Goal: Communication & Community: Ask a question

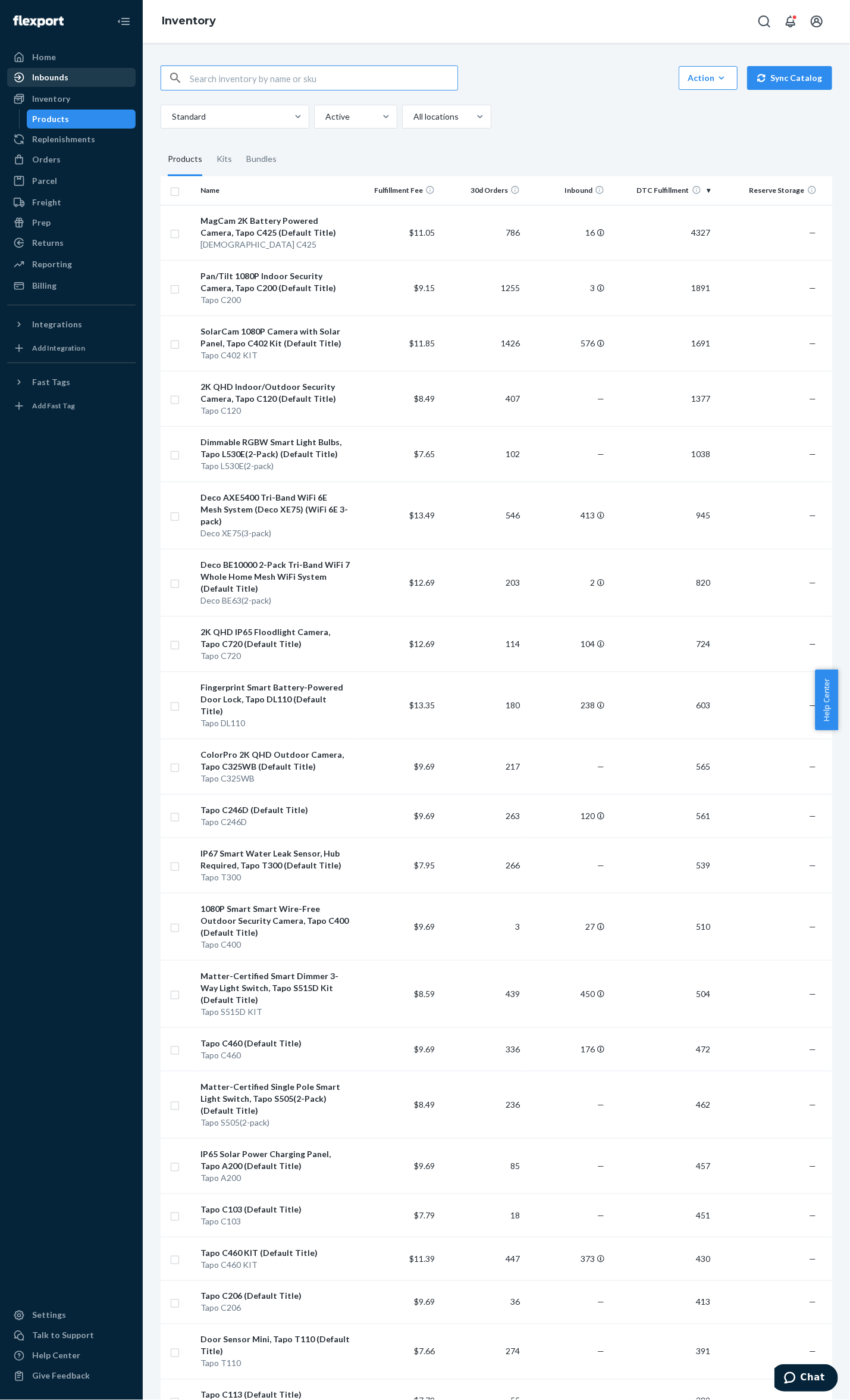
click at [81, 69] on div "Inbounds" at bounding box center [71, 77] width 126 height 17
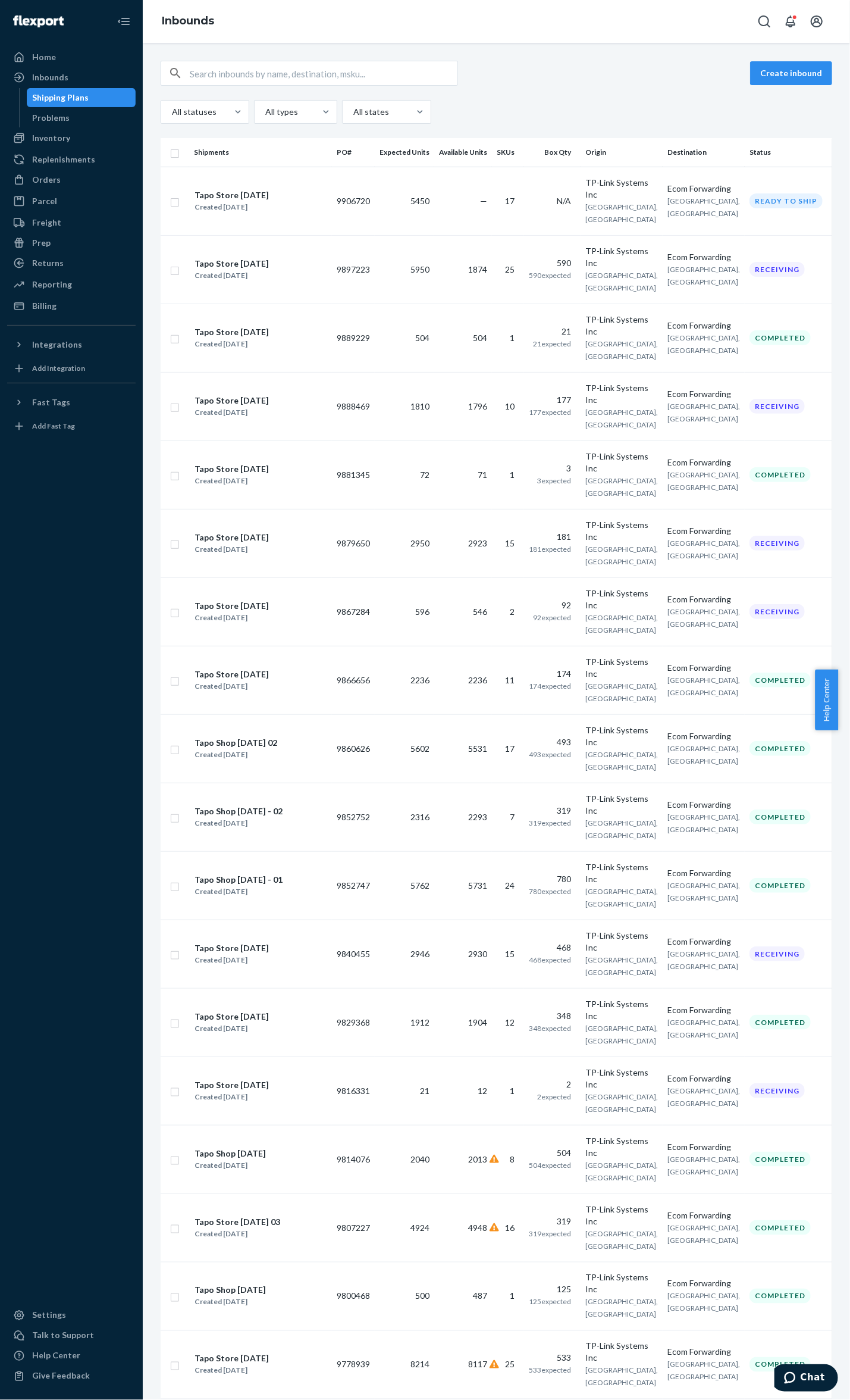
click at [258, 270] on div "Created [DATE]" at bounding box center [232, 276] width 74 height 12
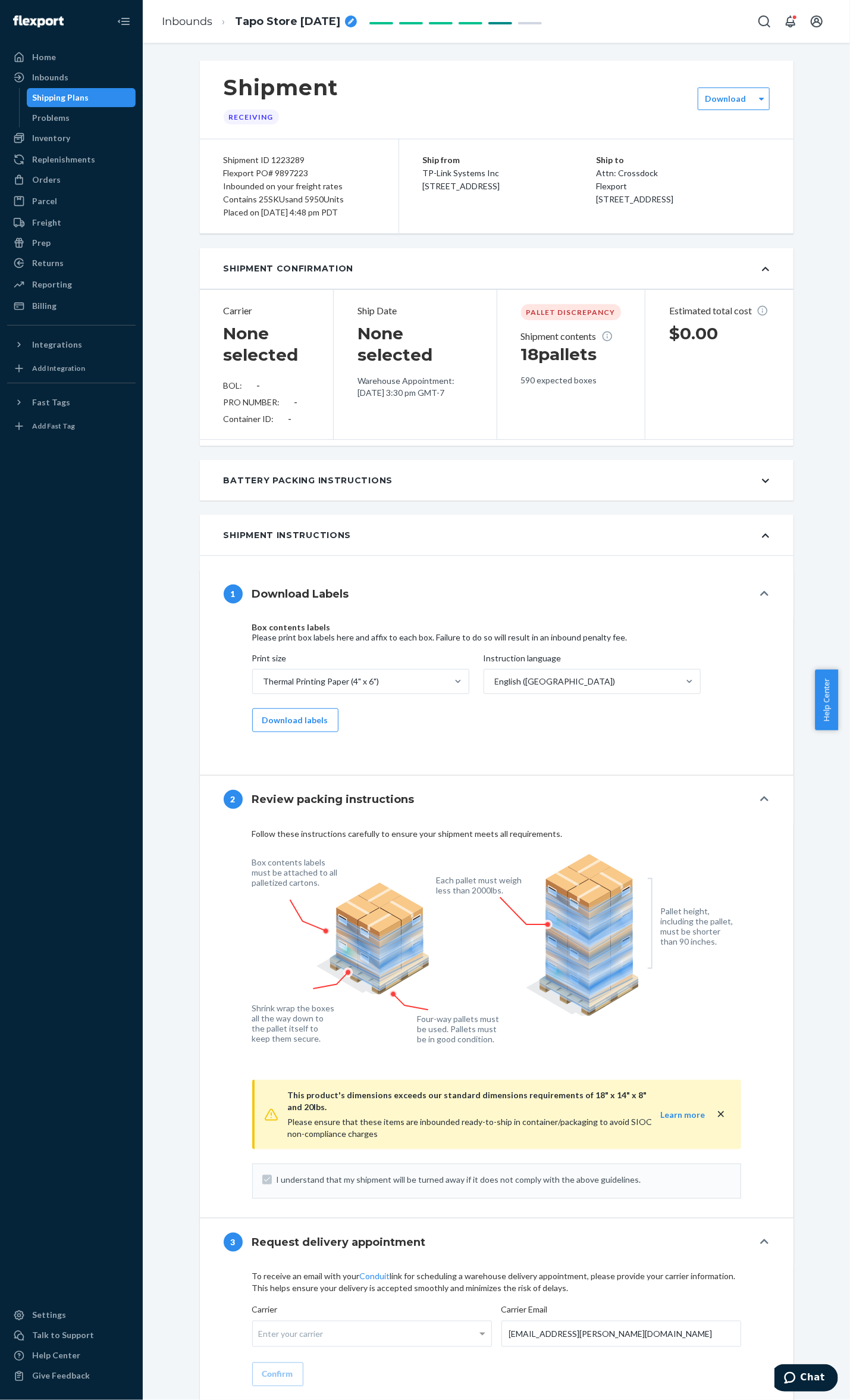
type input "4007391778"
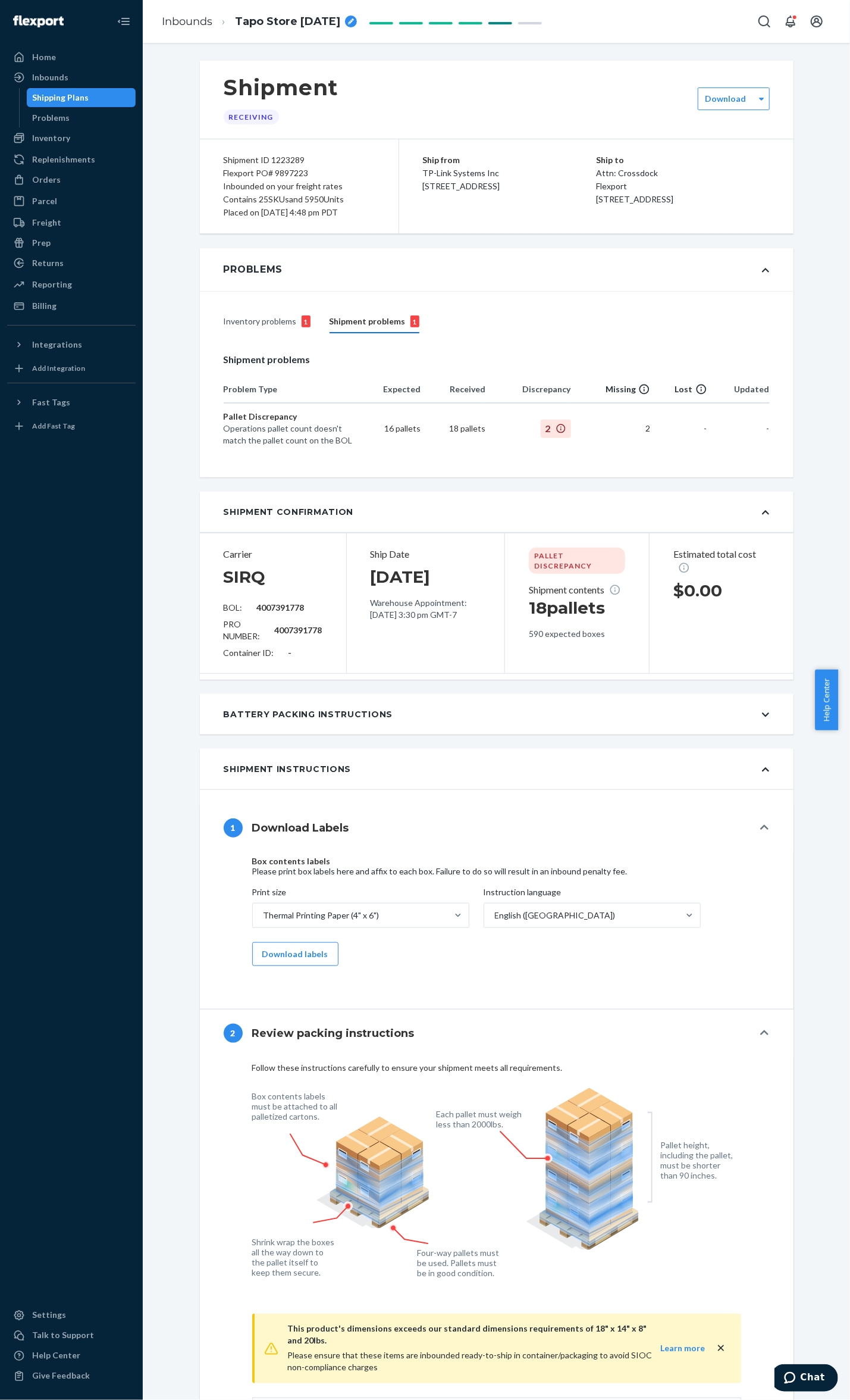
click at [353, 331] on div "Shipment problems 1" at bounding box center [374, 322] width 90 height 23
click at [355, 322] on div "Shipment problems 1" at bounding box center [374, 322] width 90 height 23
click at [249, 321] on div "Inventory problems 1" at bounding box center [267, 322] width 87 height 23
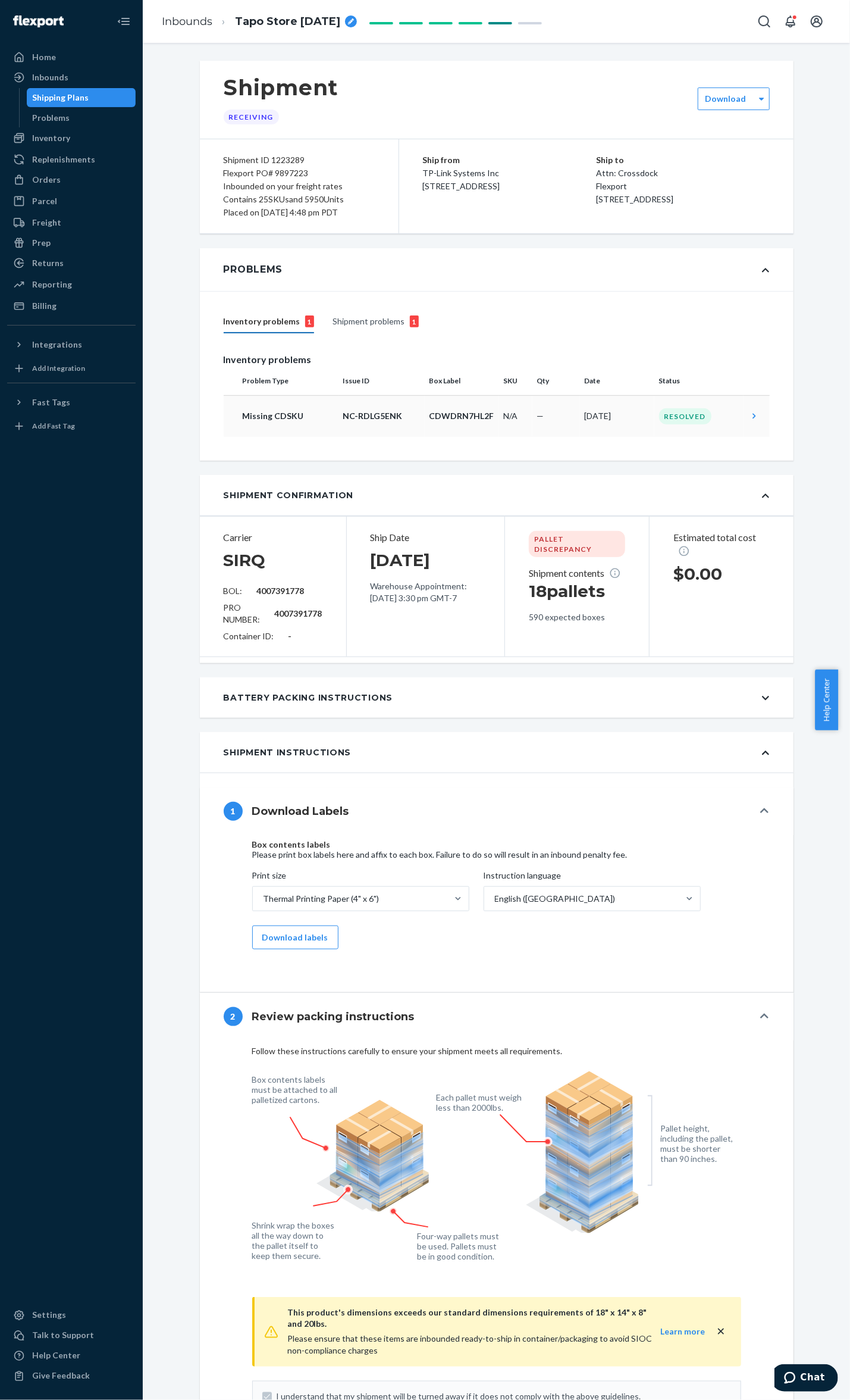
click at [744, 424] on td at bounding box center [757, 417] width 26 height 42
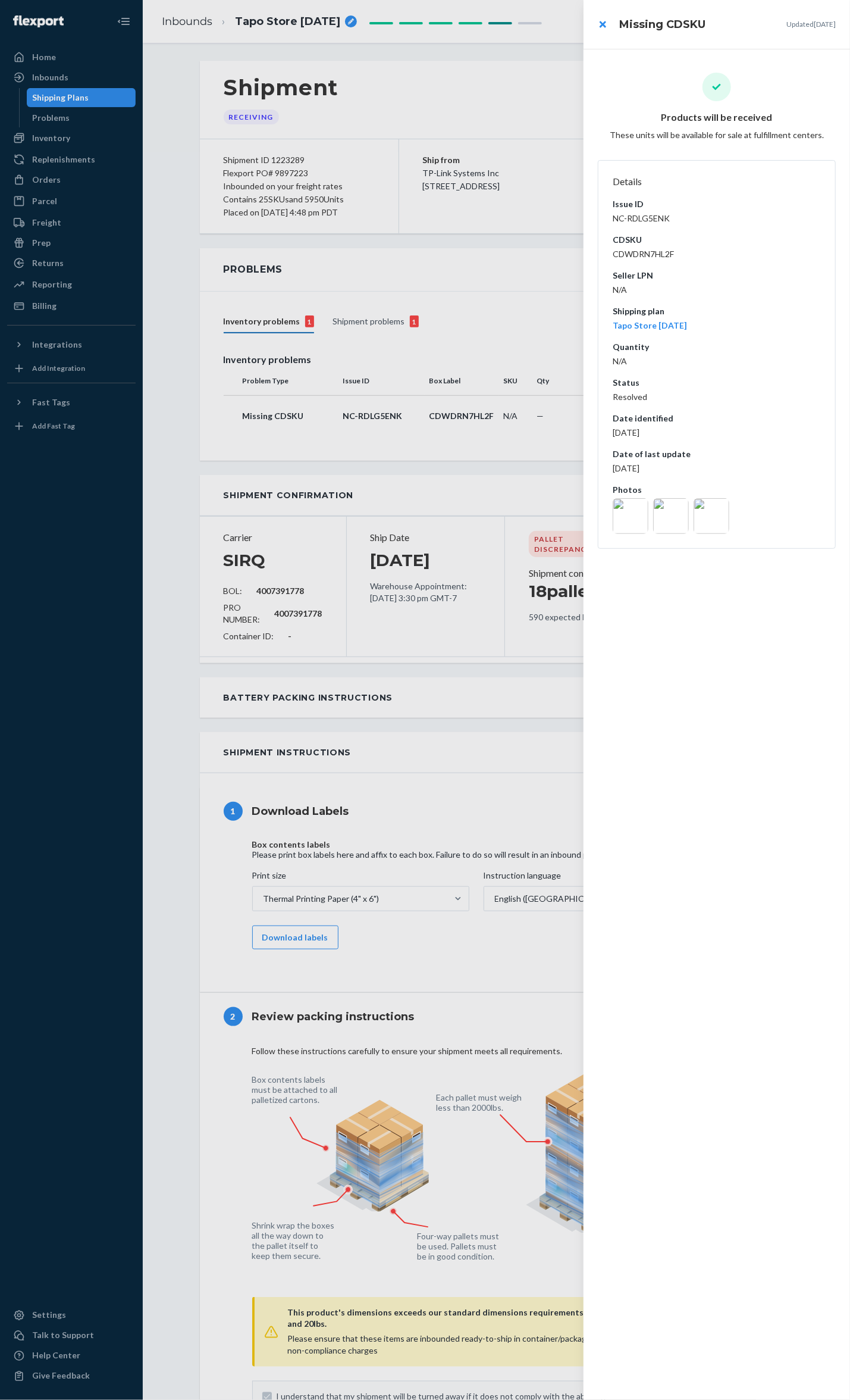
click at [636, 515] on img at bounding box center [631, 516] width 36 height 36
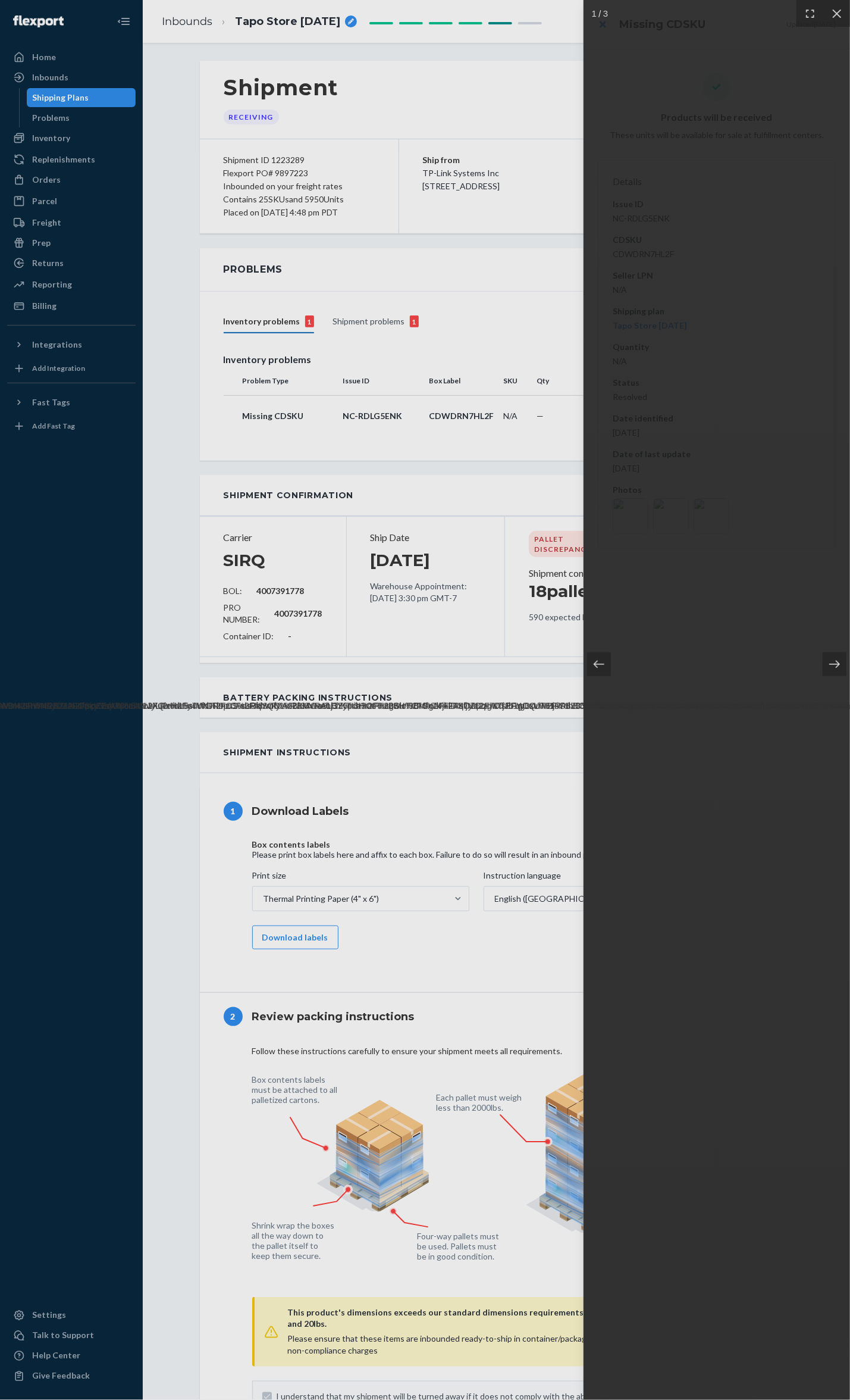
drag, startPoint x: 743, startPoint y: 648, endPoint x: 788, endPoint y: 322, distance: 329.1
click at [831, 660] on icon at bounding box center [835, 665] width 12 height 12
click at [834, 660] on icon at bounding box center [835, 665] width 12 height 12
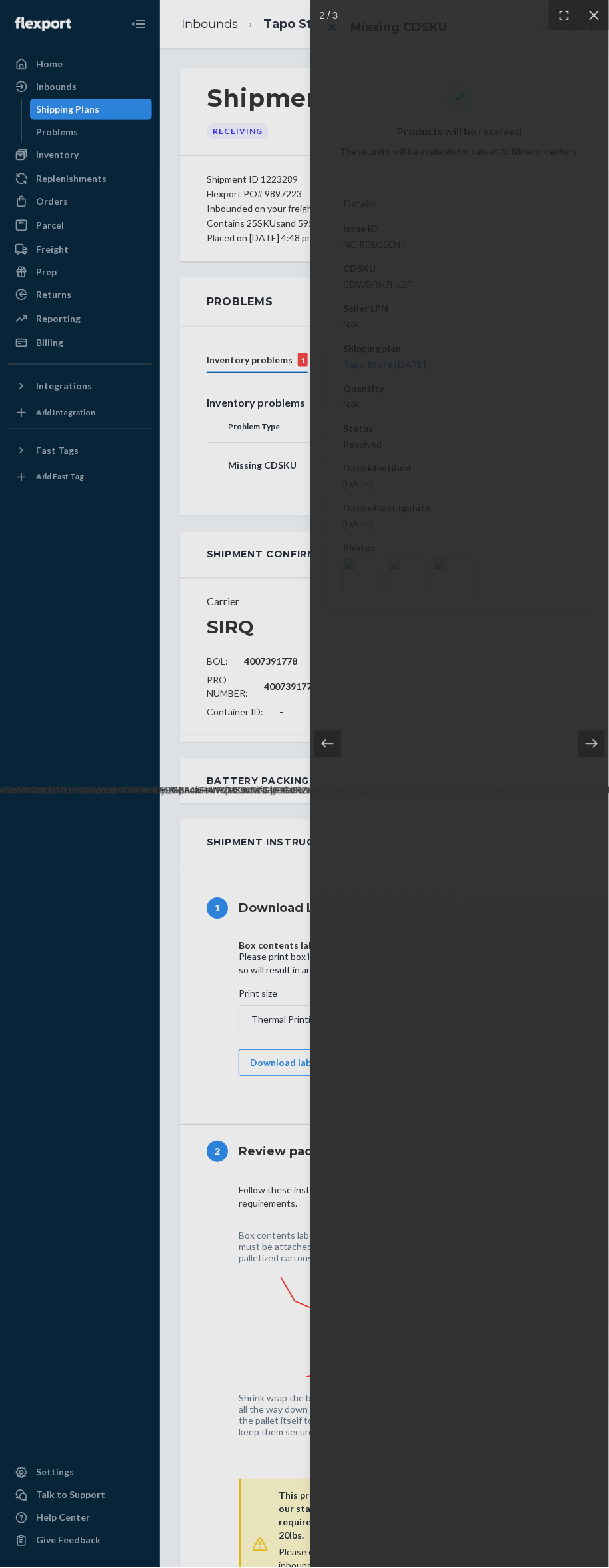
click at [521, 797] on img at bounding box center [459, 784] width 7809 height 27
click at [520, 797] on img at bounding box center [459, 784] width 7809 height 27
click at [596, 9] on div at bounding box center [594, 15] width 30 height 30
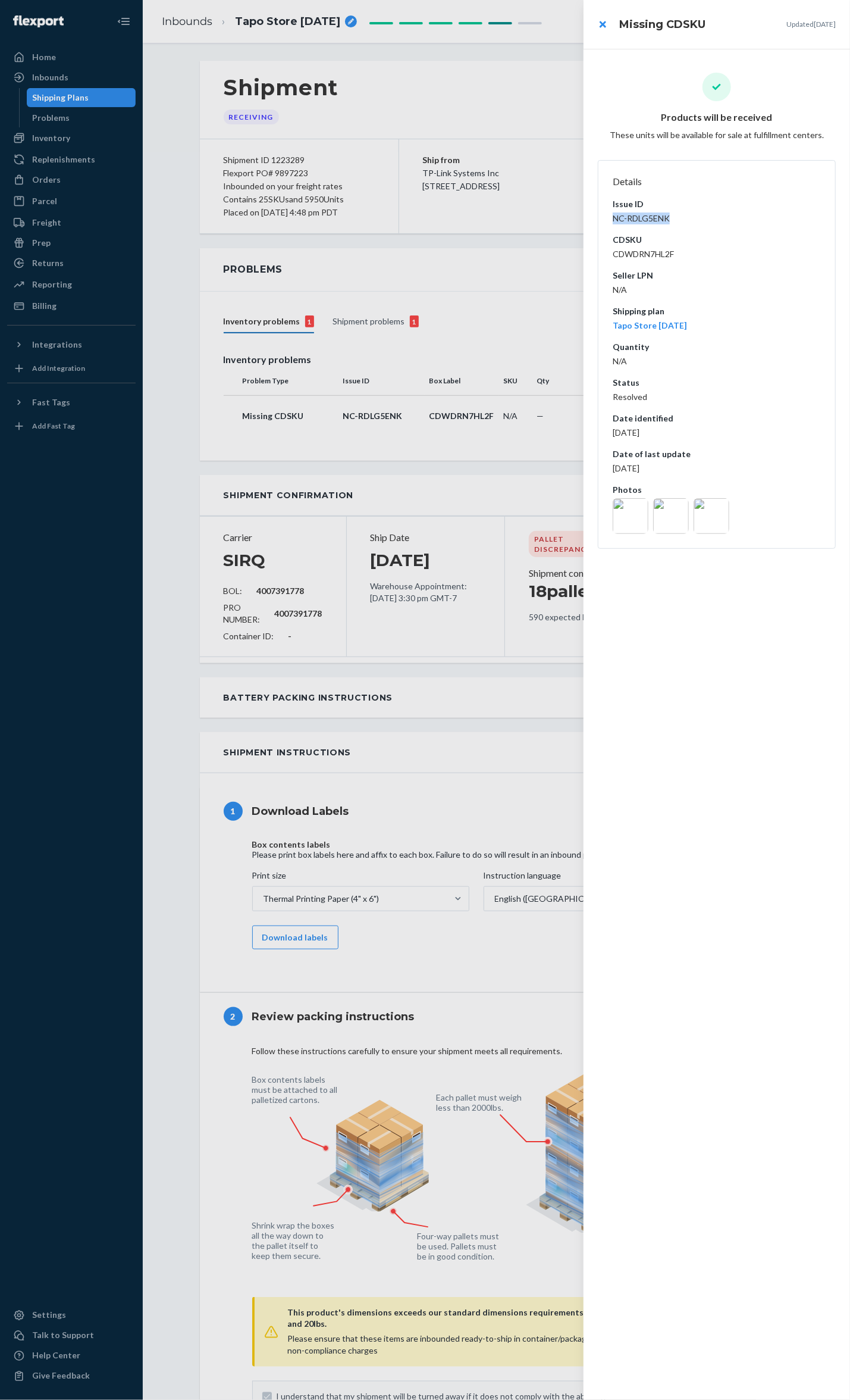
drag, startPoint x: 678, startPoint y: 220, endPoint x: 601, endPoint y: 224, distance: 77.1
click at [601, 224] on dl "Details Issue ID NC-RDLG5ENK CDSKU CDWDRN7HL2F Seller LPN N/A Shipping plan Tap…" at bounding box center [716, 354] width 238 height 389
drag, startPoint x: 601, startPoint y: 224, endPoint x: 657, endPoint y: 218, distance: 56.3
copy dd "NC-RDLG5ENK"
click at [547, 77] on div at bounding box center [425, 700] width 850 height 1400
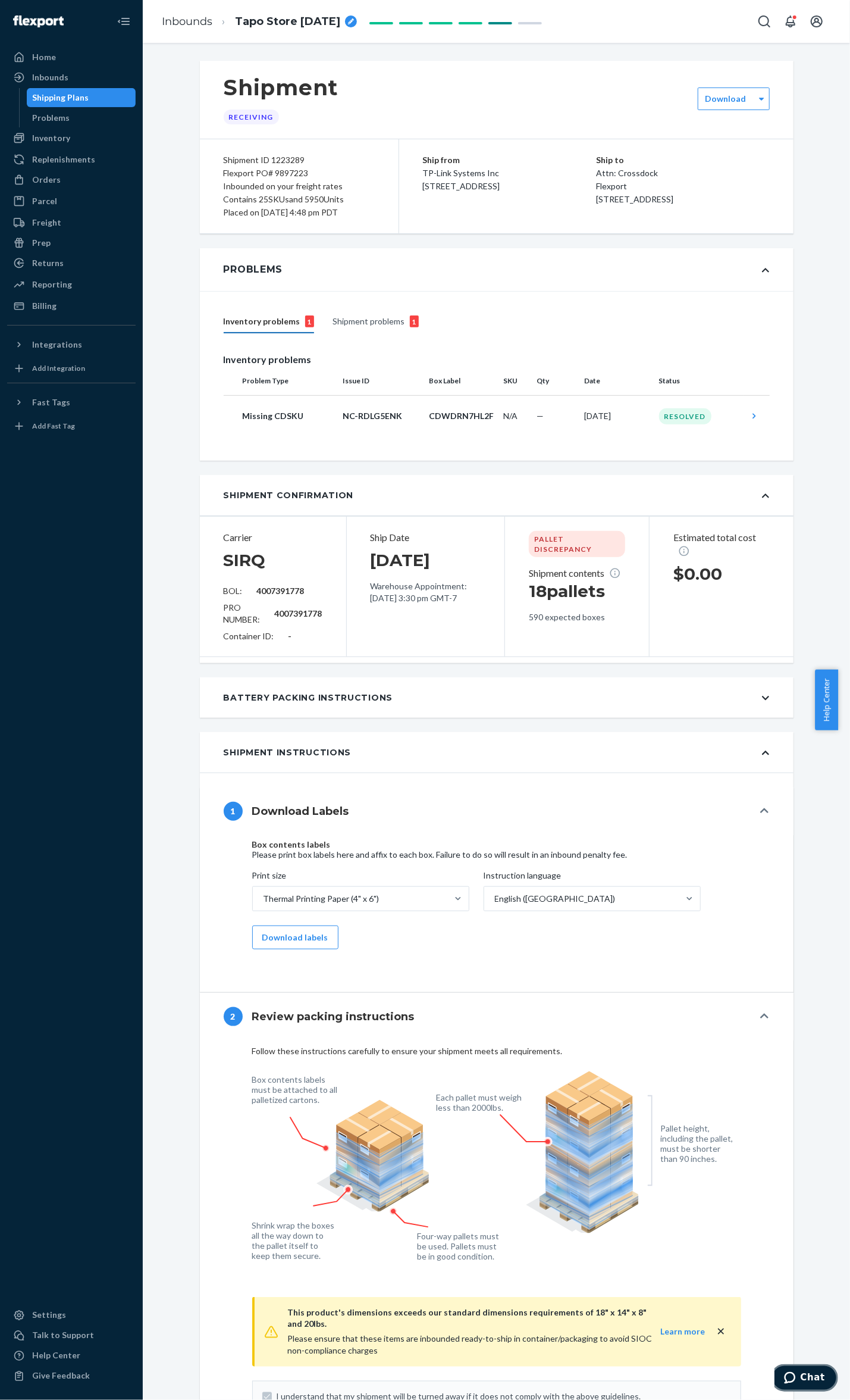
click at [795, 1376] on icon "Chat" at bounding box center [789, 1377] width 12 height 12
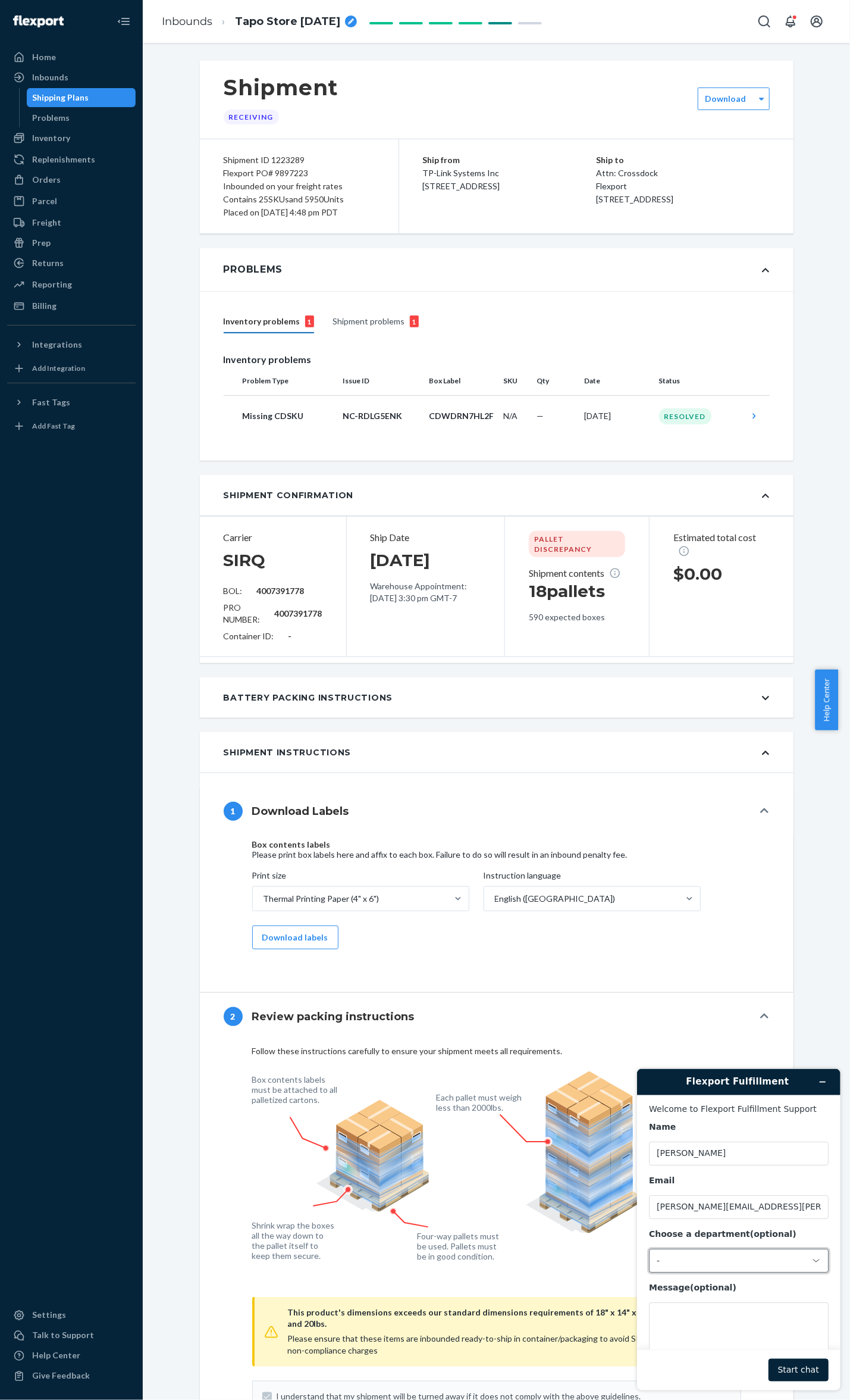
click at [705, 1265] on div "-" at bounding box center [731, 1260] width 150 height 11
click at [731, 1314] on li "Messaging (Chat Team)" at bounding box center [737, 1312] width 176 height 22
click at [732, 1314] on textarea "Message (optional)" at bounding box center [739, 1335] width 180 height 67
paste textarea "NC-RDLG5ENK"
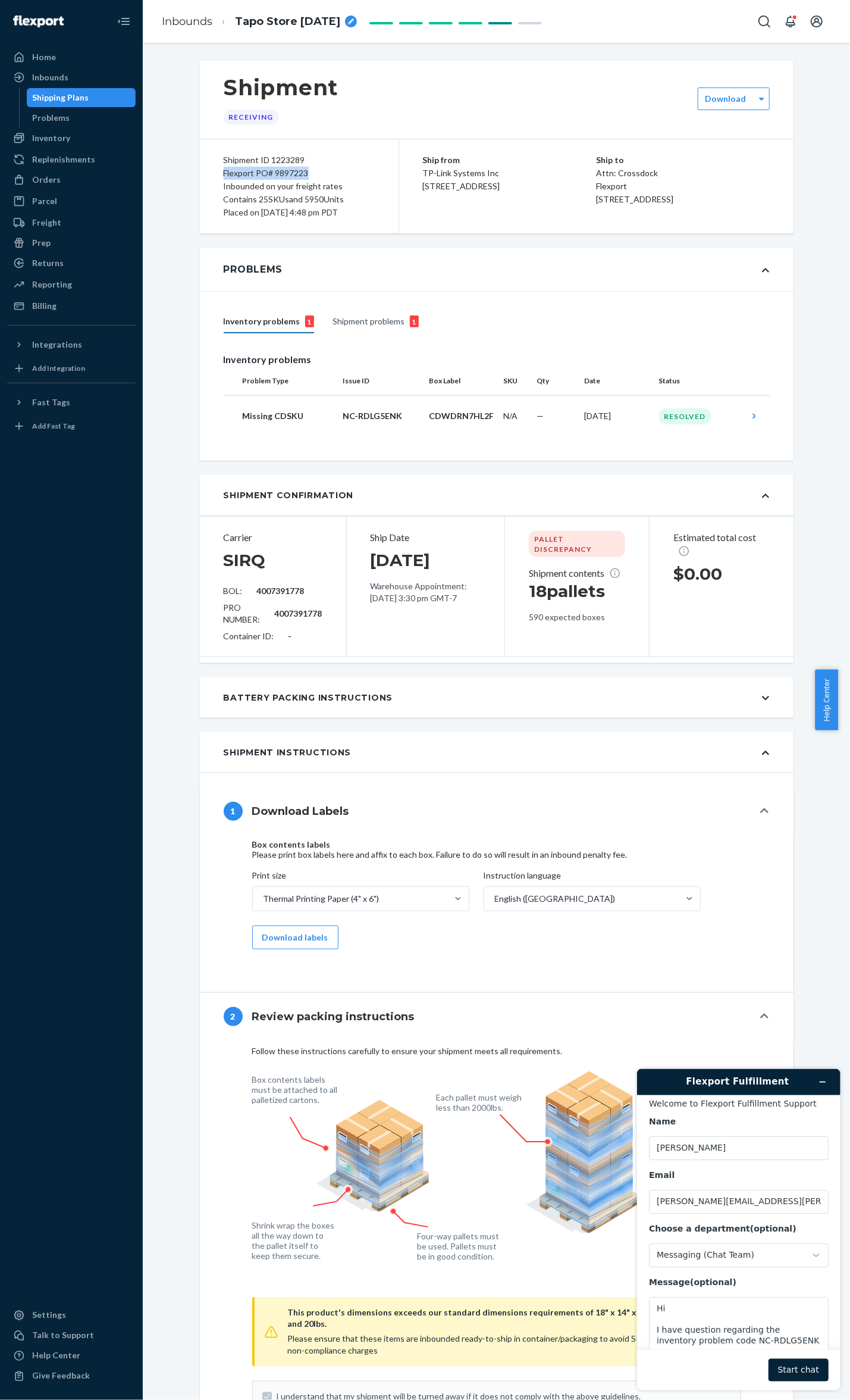
drag, startPoint x: 325, startPoint y: 171, endPoint x: 217, endPoint y: 170, distance: 108.0
click at [223, 170] on div "Flexport PO# 9897223" at bounding box center [299, 173] width 151 height 13
copy div "Flexport PO# 9897223"
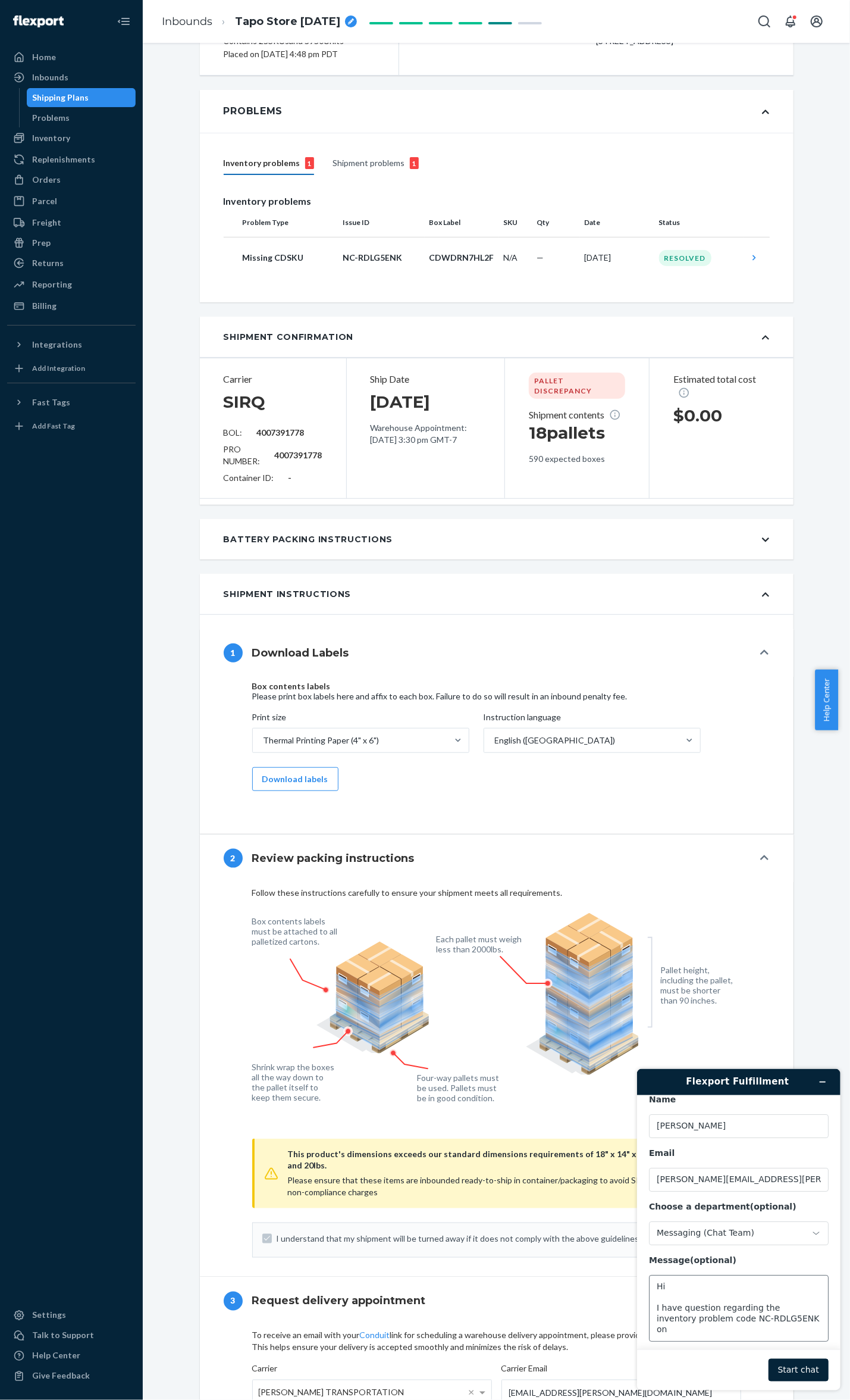
scroll to position [41, 0]
click at [791, 1310] on textarea "Hi I have question regarding the inventory problem code NC-RDLG5ENK on" at bounding box center [739, 1298] width 180 height 67
paste textarea "Flexport PO# 9897223"
type textarea "Hi I have question regarding the inventory problem code NC-RDLG5ENK on Flexport…"
drag, startPoint x: 306, startPoint y: 255, endPoint x: 221, endPoint y: 256, distance: 85.0
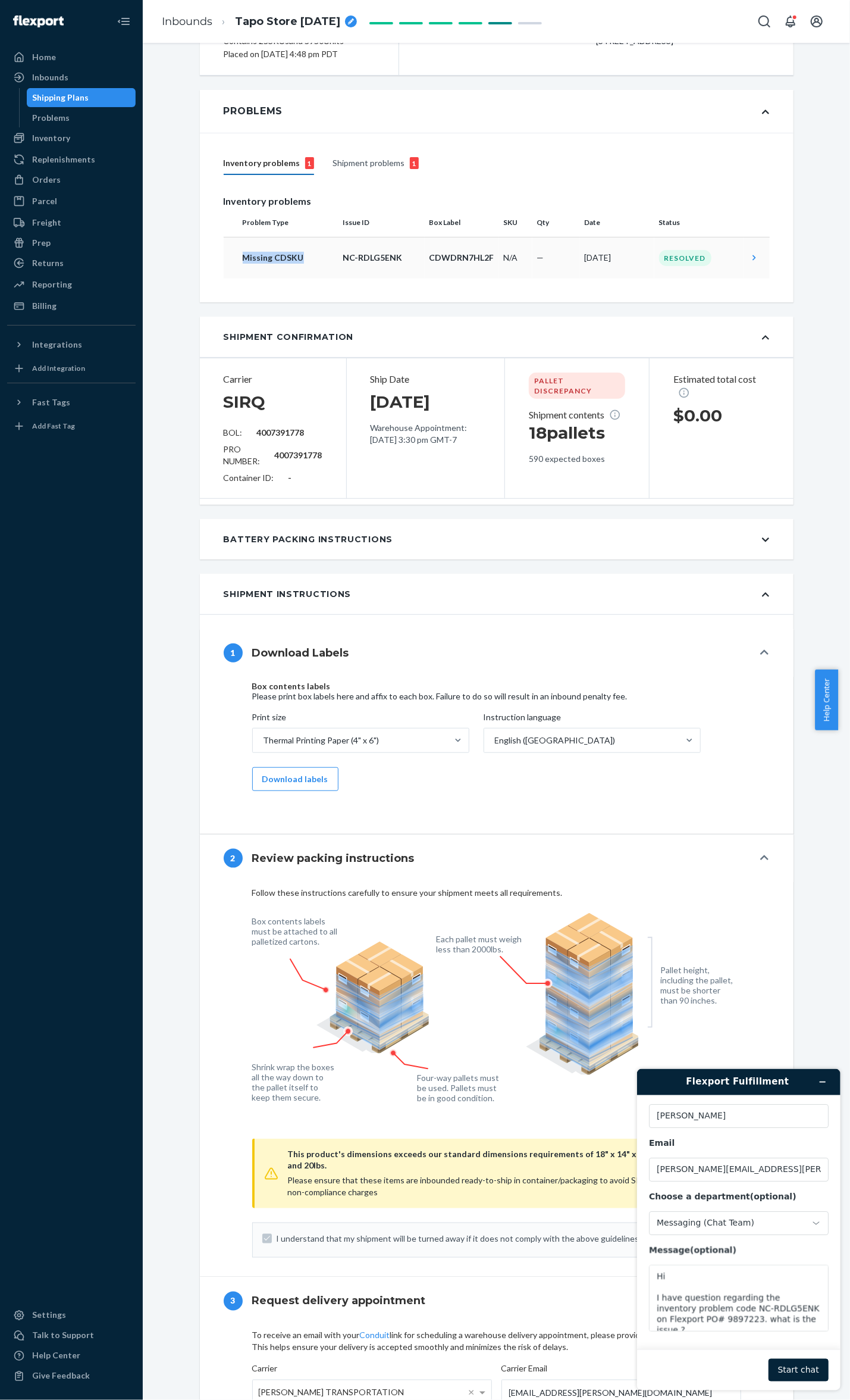
click at [223, 256] on td "Missing CDSKU" at bounding box center [281, 258] width 115 height 42
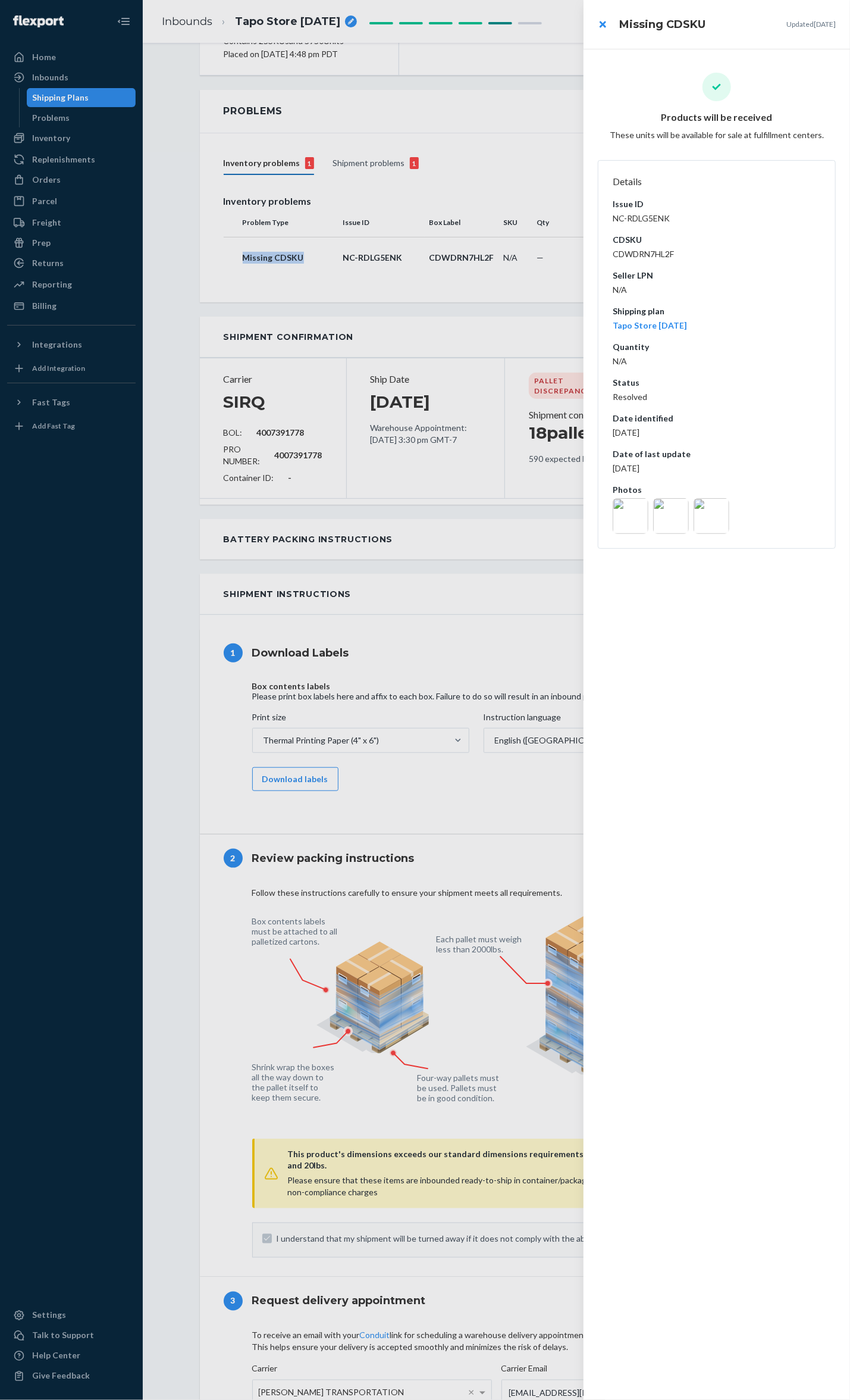
copy p "Missing CDSKU"
click at [490, 535] on div at bounding box center [425, 700] width 850 height 1400
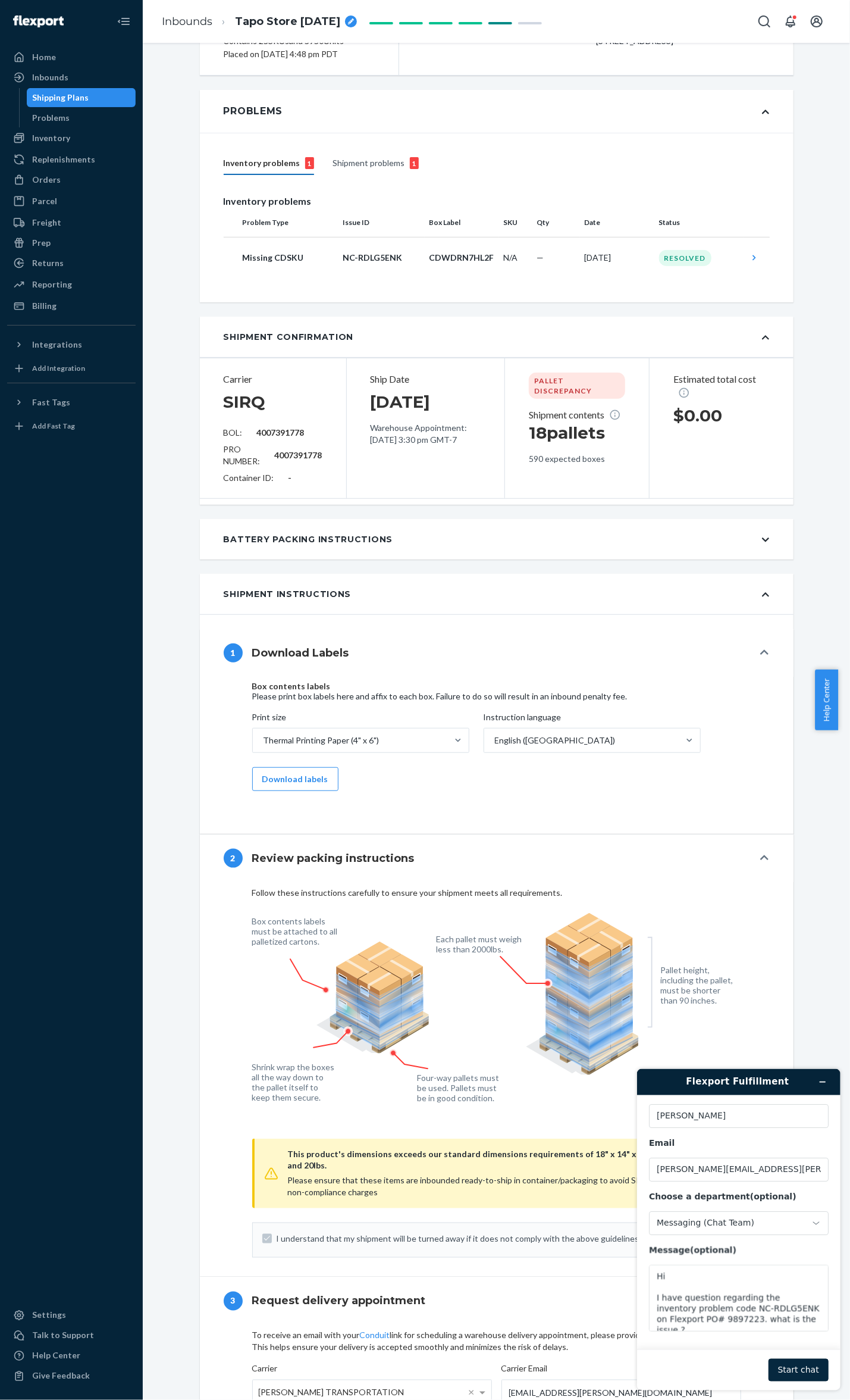
click at [800, 1369] on button "Start chat" at bounding box center [798, 1370] width 60 height 23
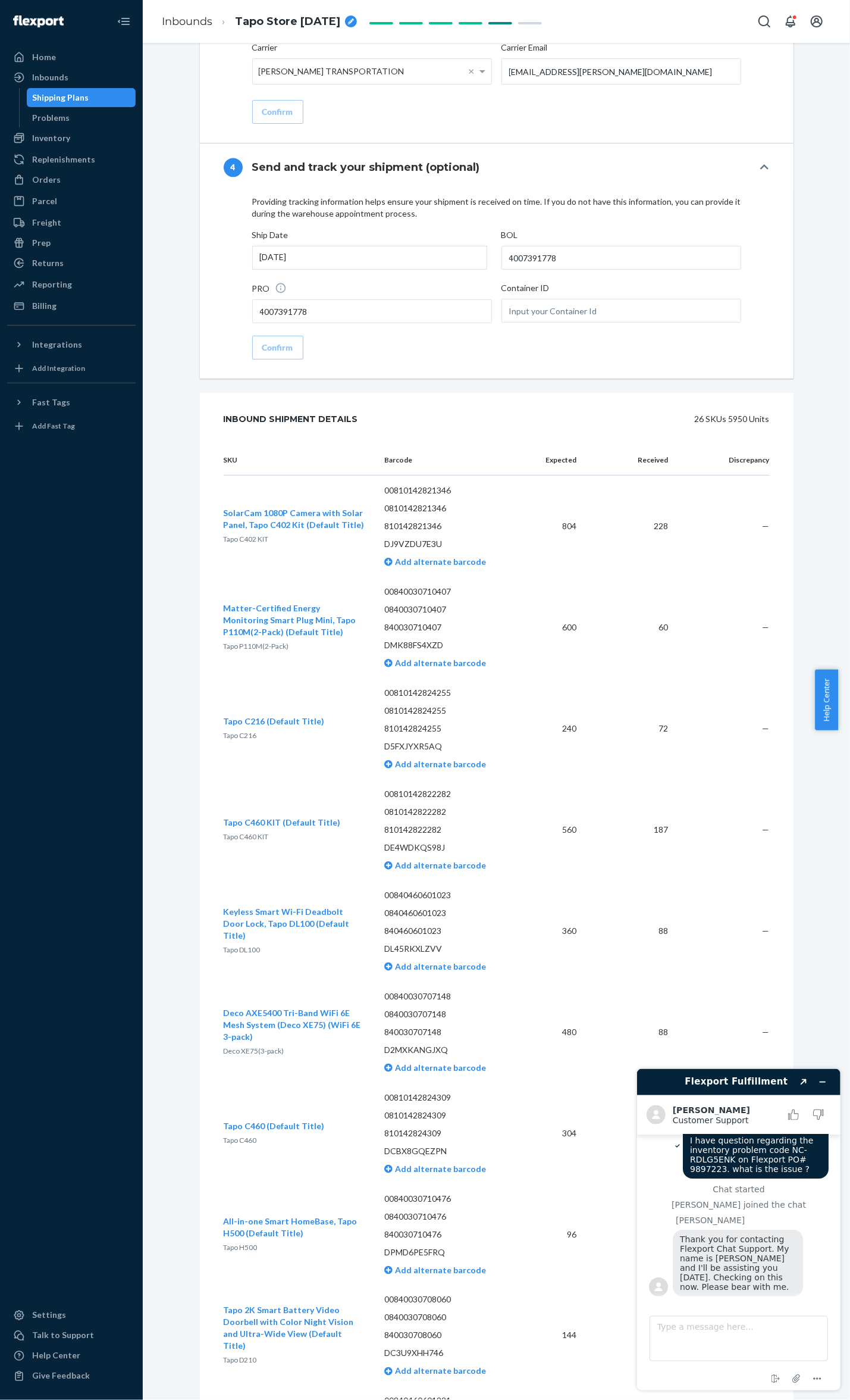
scroll to position [1825, 0]
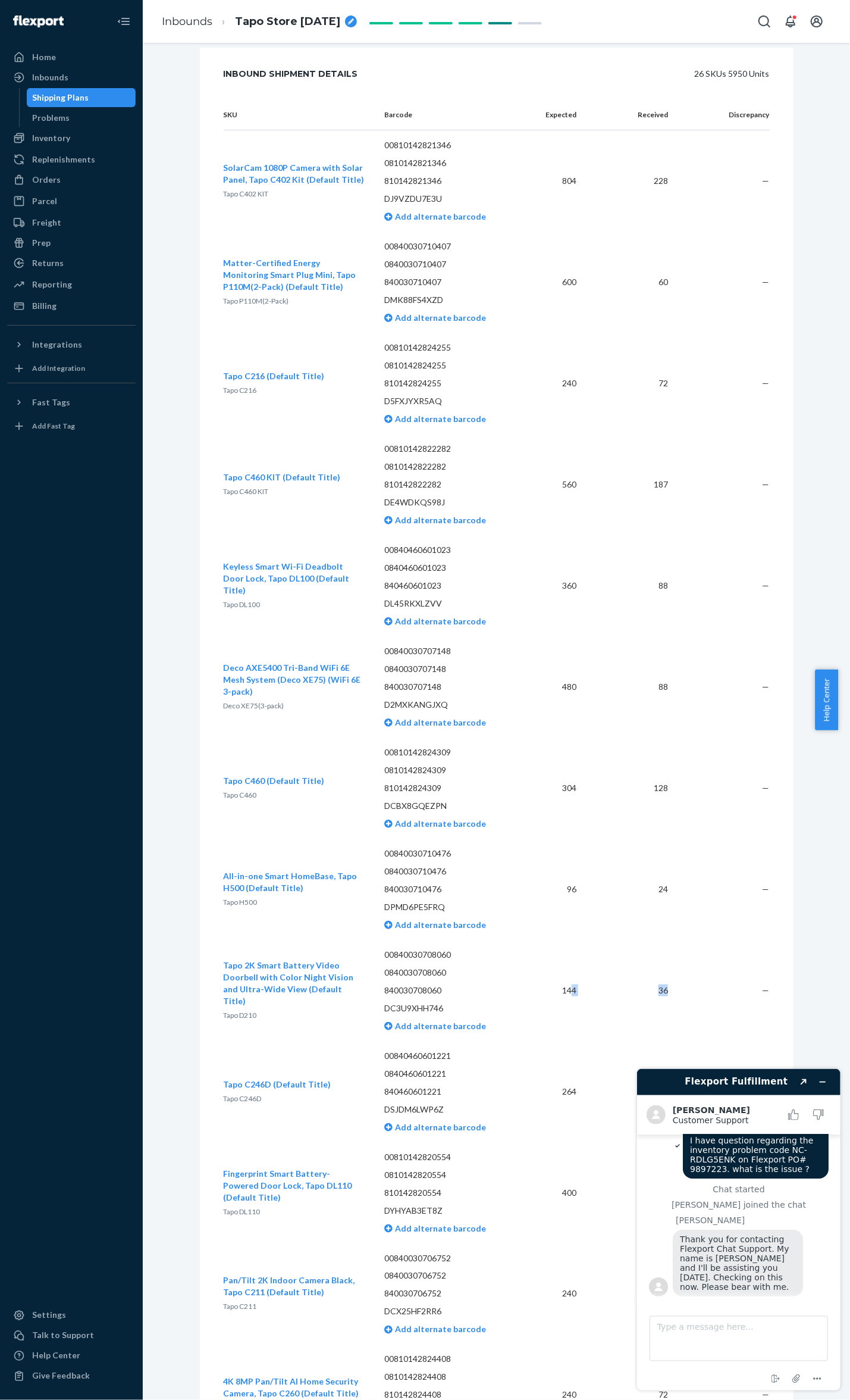
drag, startPoint x: 694, startPoint y: 994, endPoint x: 567, endPoint y: 991, distance: 127.0
click at [564, 993] on tr "Tapo 2K Smart Battery Video Doorbell with Color Night Vision and Ultra-Wide Vie…" at bounding box center [497, 990] width 546 height 101
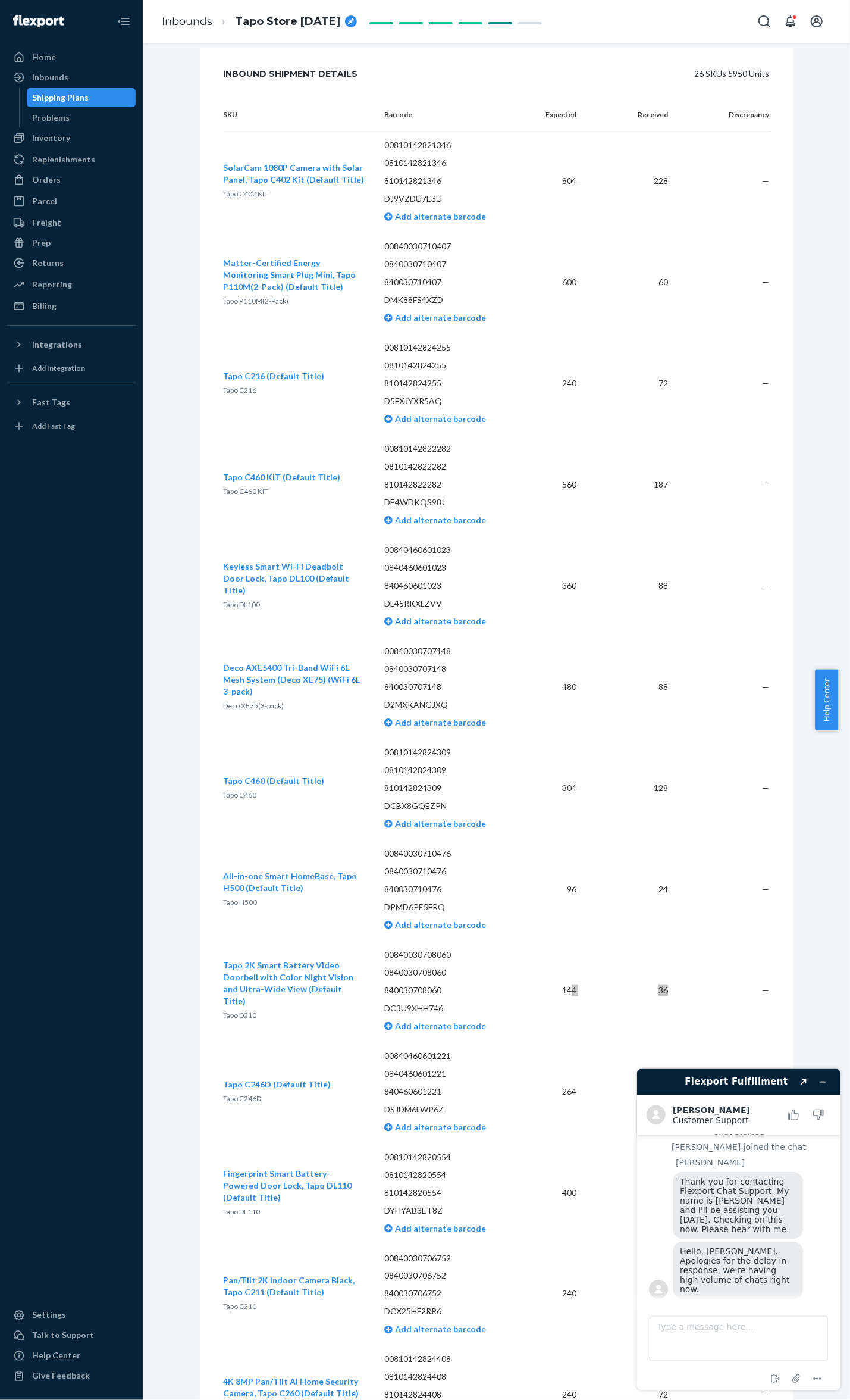
scroll to position [87, 0]
click at [722, 1338] on textarea "Type a message here..." at bounding box center [739, 1338] width 179 height 45
type textarea "that's fine. take your time"
click at [701, 1329] on textarea "Type a message here..." at bounding box center [739, 1338] width 179 height 45
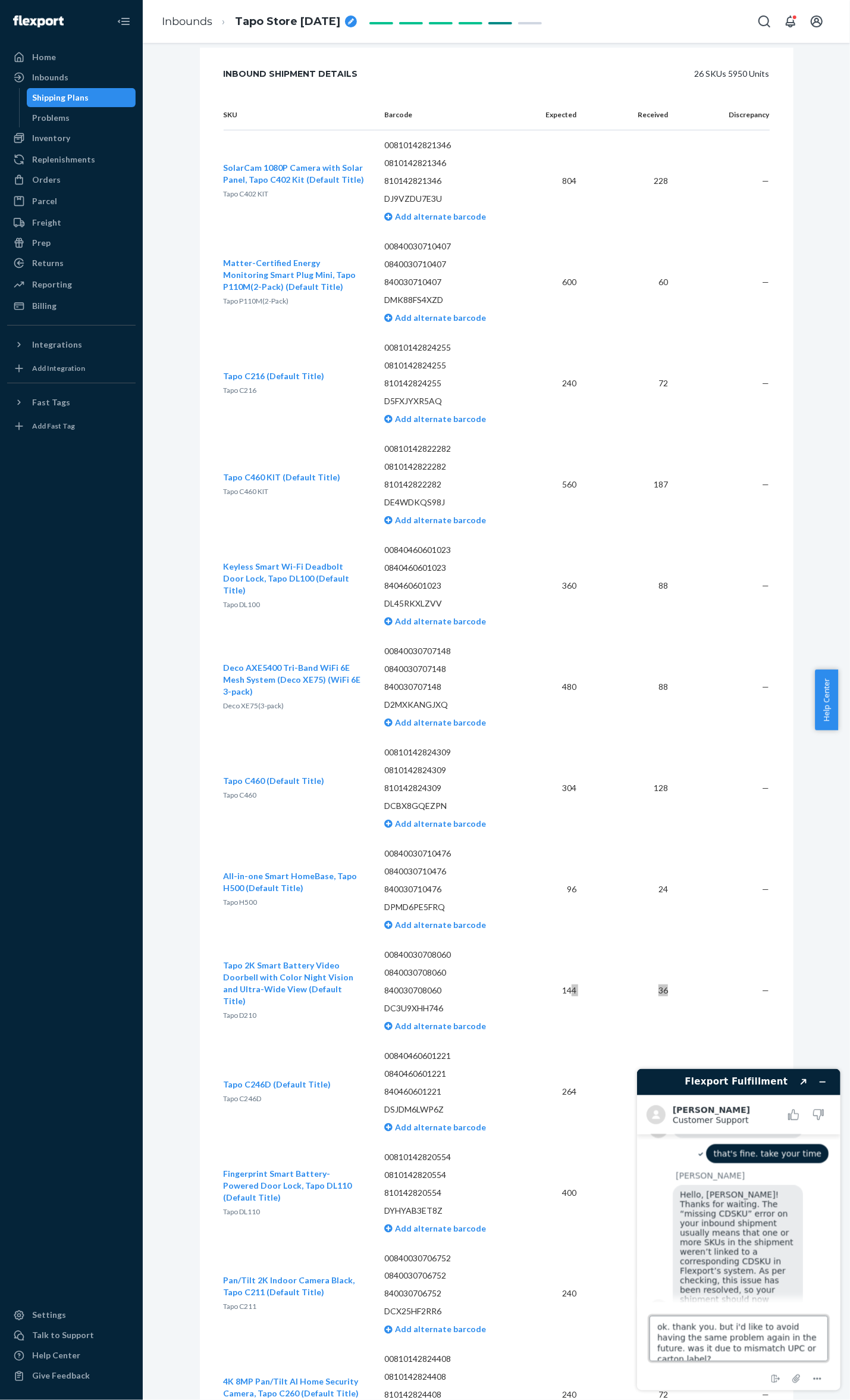
type textarea "ok. thank you. but i'd like to avoid having the same problem again in the futur…"
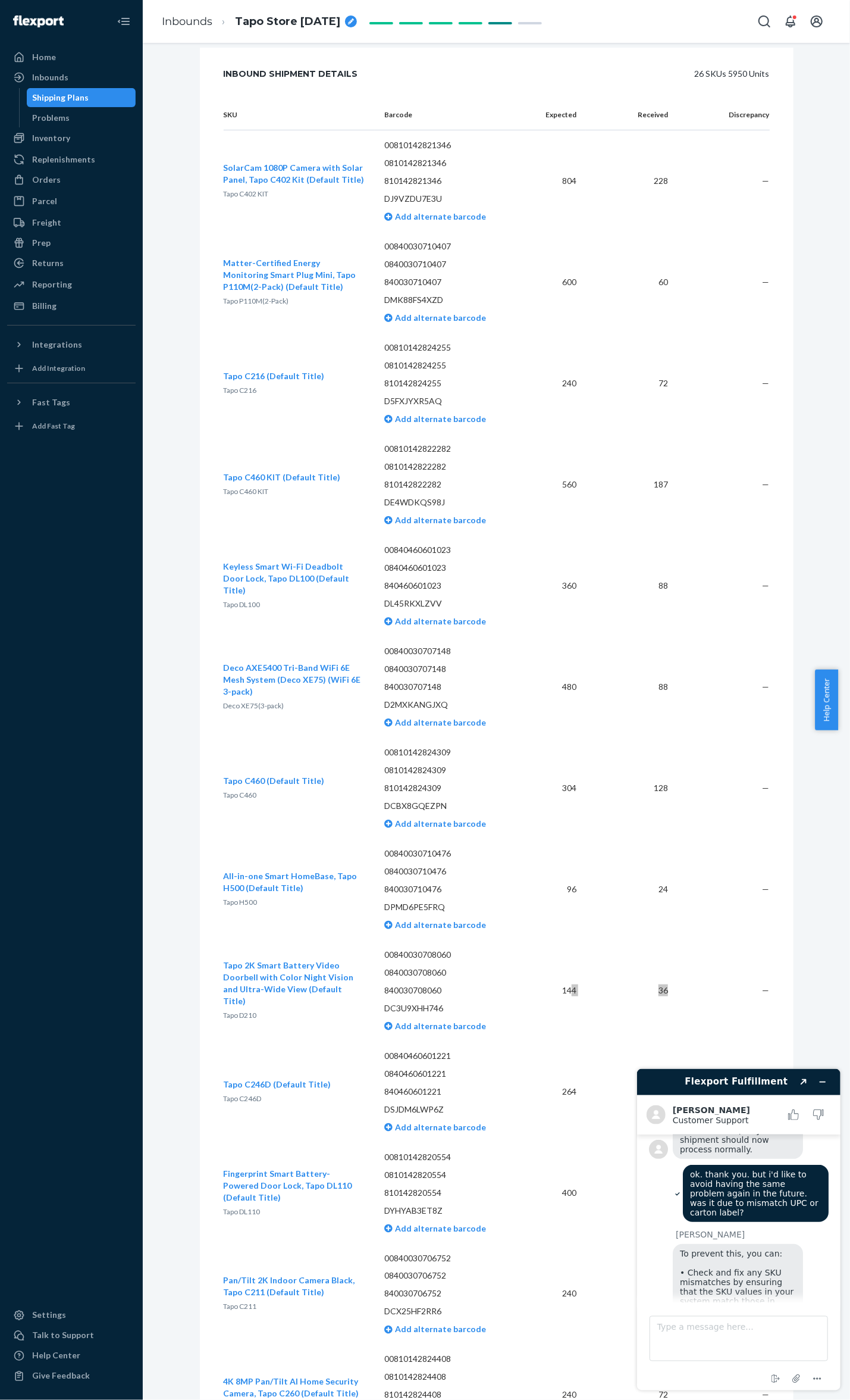
scroll to position [488, 0]
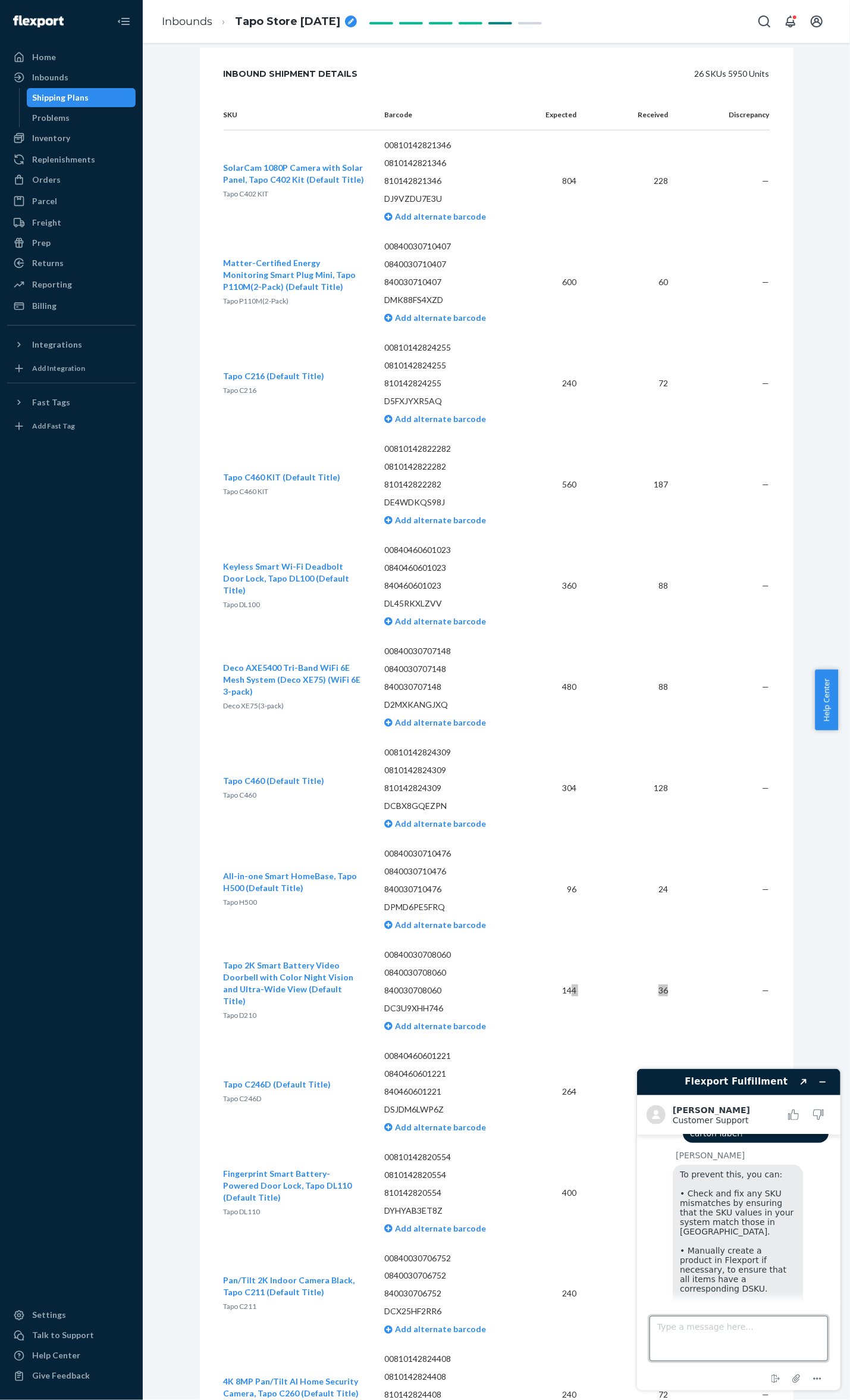
click at [747, 1331] on textarea "Type a message here..." at bounding box center [739, 1338] width 179 height 45
drag, startPoint x: 763, startPoint y: 1302, endPoint x: 748, endPoint y: 1379, distance: 78.4
click at [748, 1379] on div "End chat Attach file Options" at bounding box center [739, 1378] width 180 height 16
click at [742, 1353] on textarea "ok" at bounding box center [739, 1338] width 179 height 45
type textarea "ok thank you"
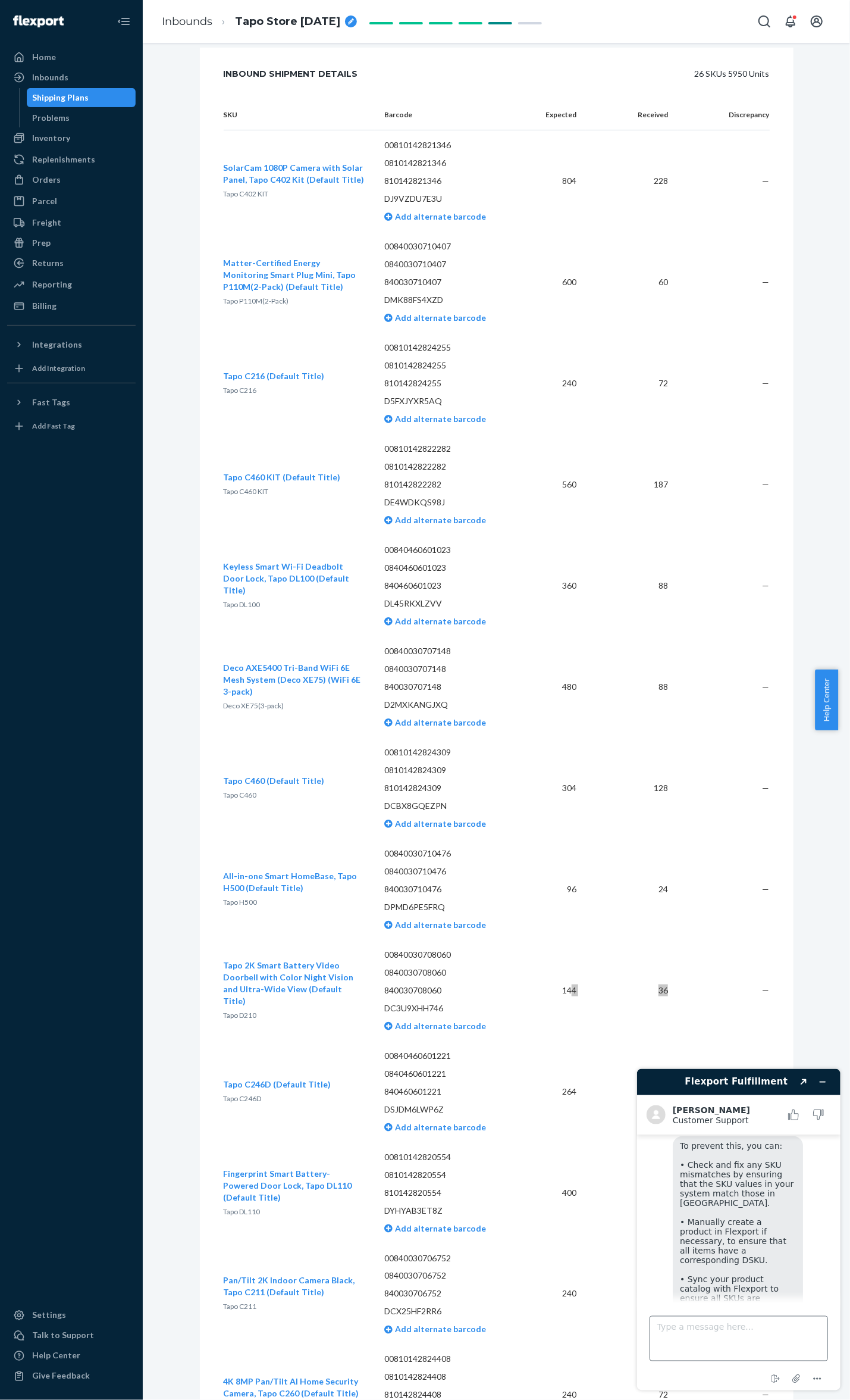
scroll to position [576, 0]
click at [733, 1341] on textarea "Type a message here..." at bounding box center [739, 1338] width 179 height 45
type textarea "o"
type textarea "no. that's it"
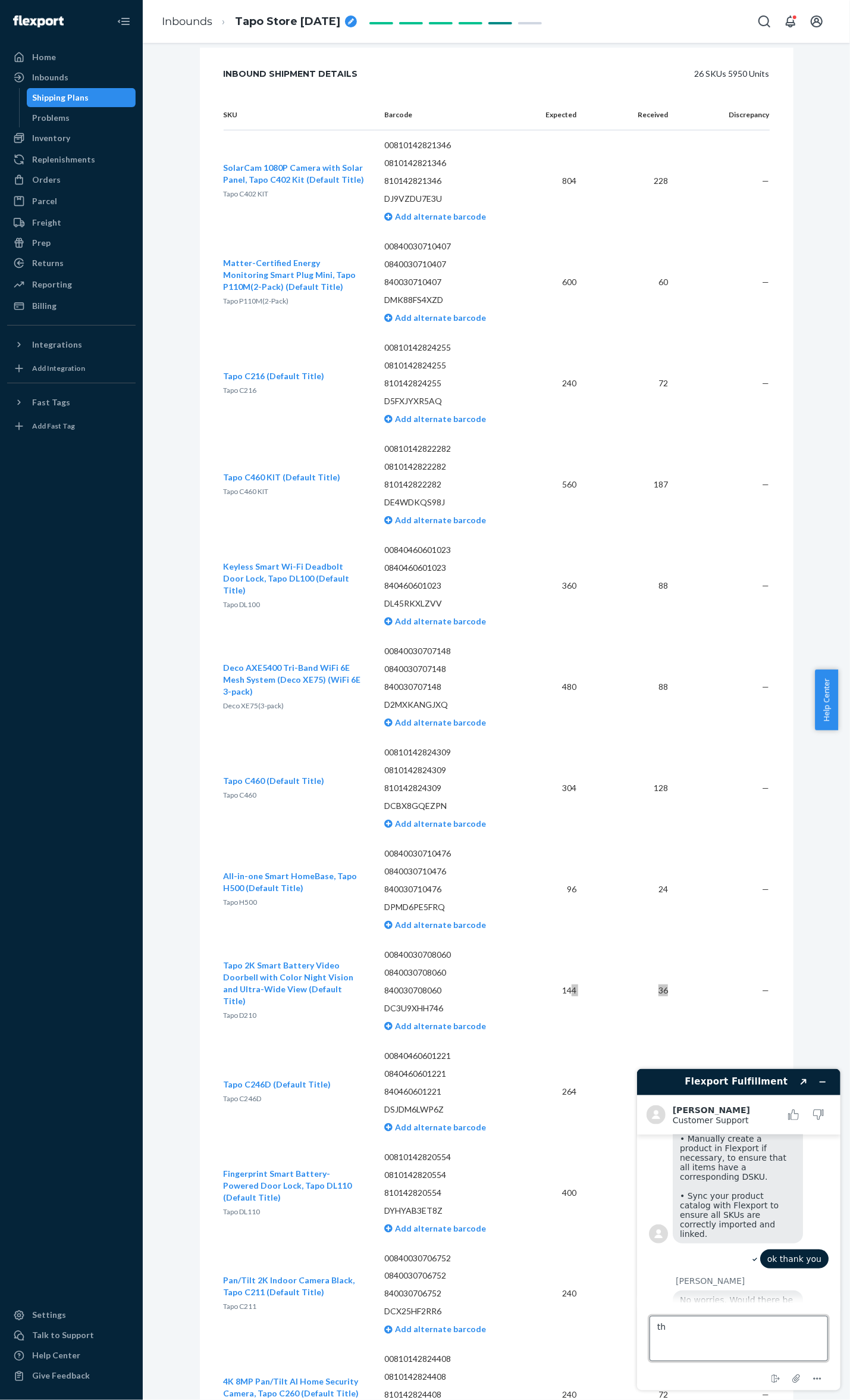
type textarea "t"
type textarea "i am closing the chat"
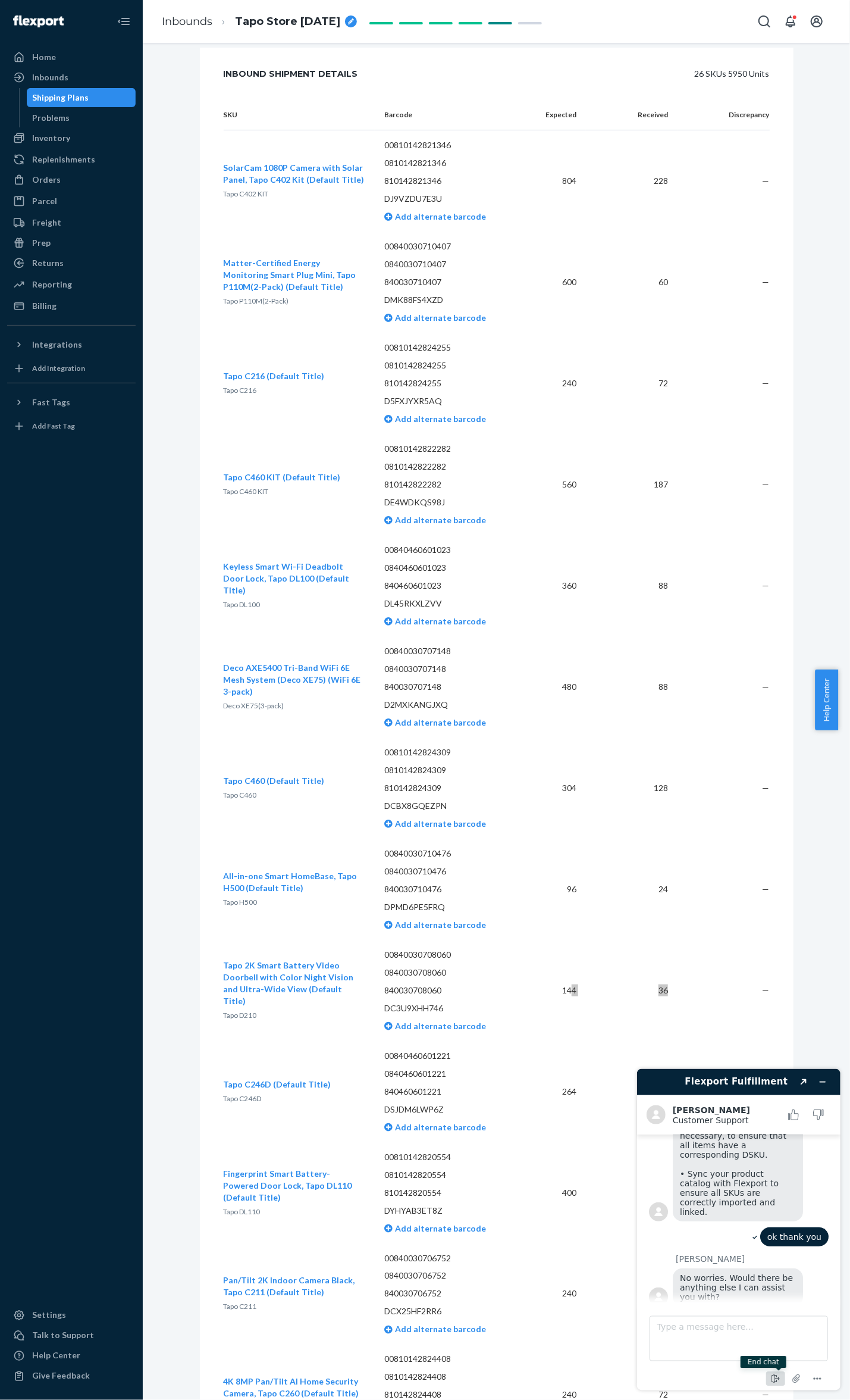
click at [775, 1381] on icon "End chat" at bounding box center [775, 1378] width 14 height 14
click at [776, 1360] on button "End" at bounding box center [784, 1362] width 84 height 23
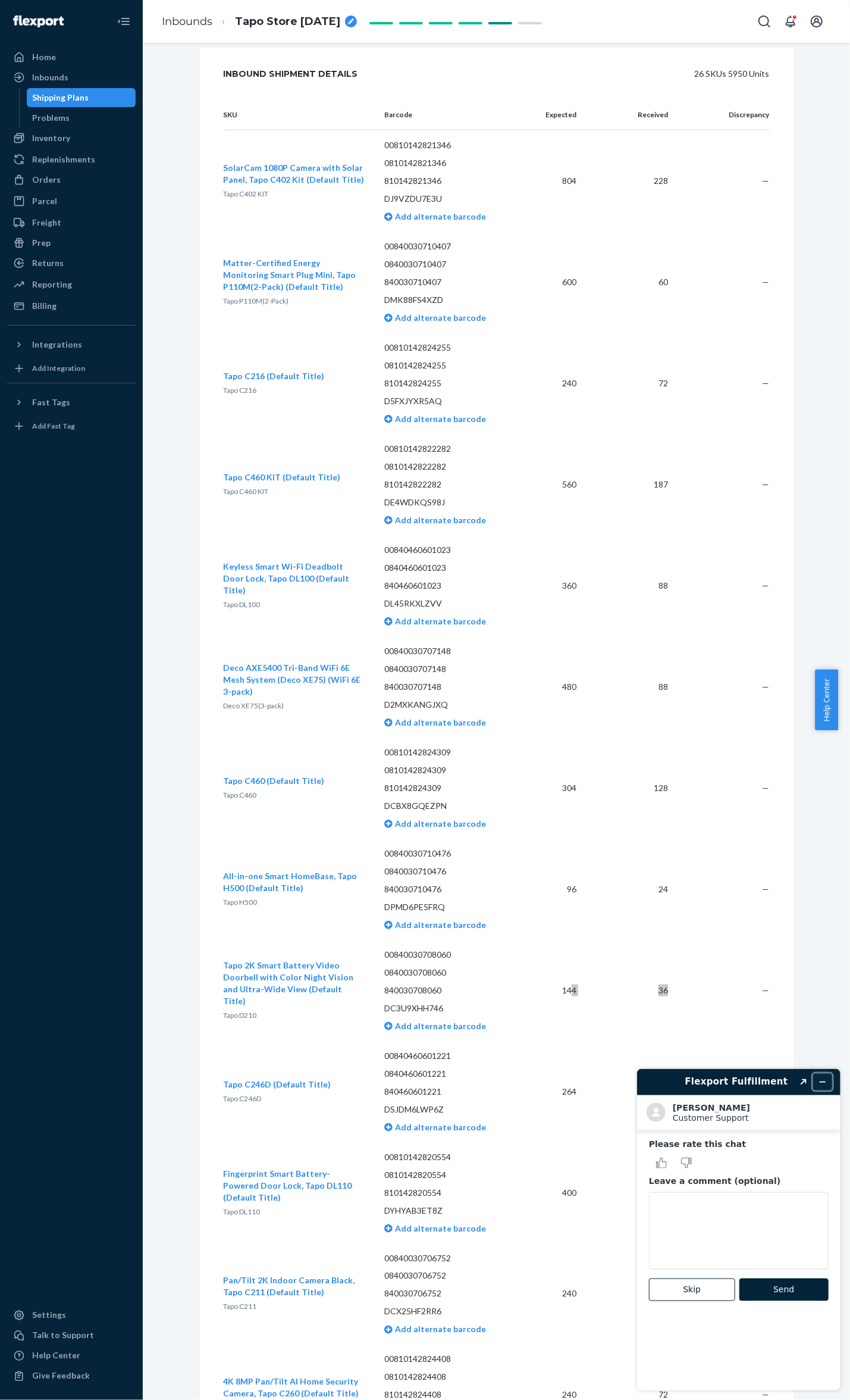
click at [824, 1083] on icon "Minimize widget" at bounding box center [822, 1082] width 8 height 8
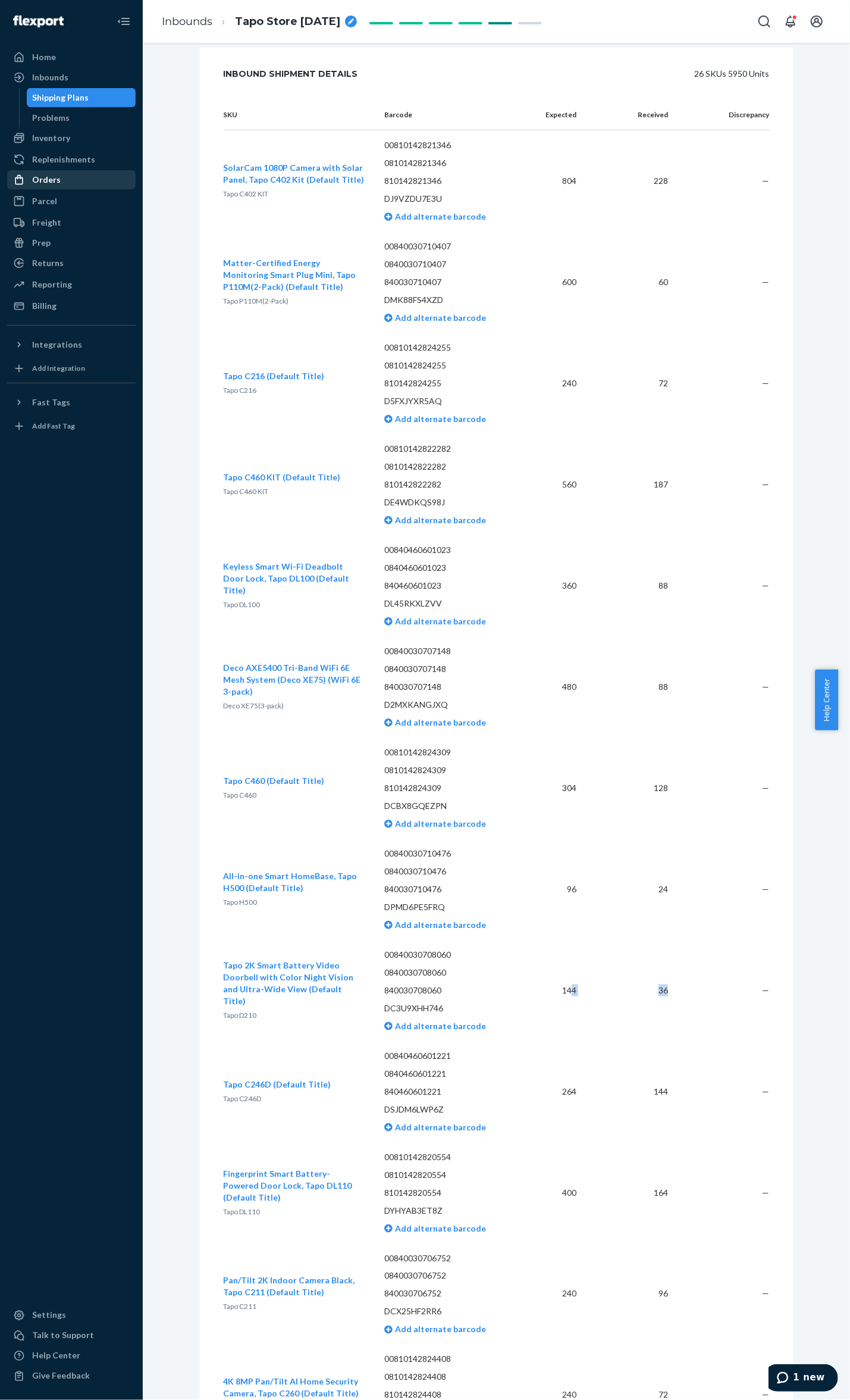
click at [89, 182] on div "Orders" at bounding box center [71, 180] width 126 height 17
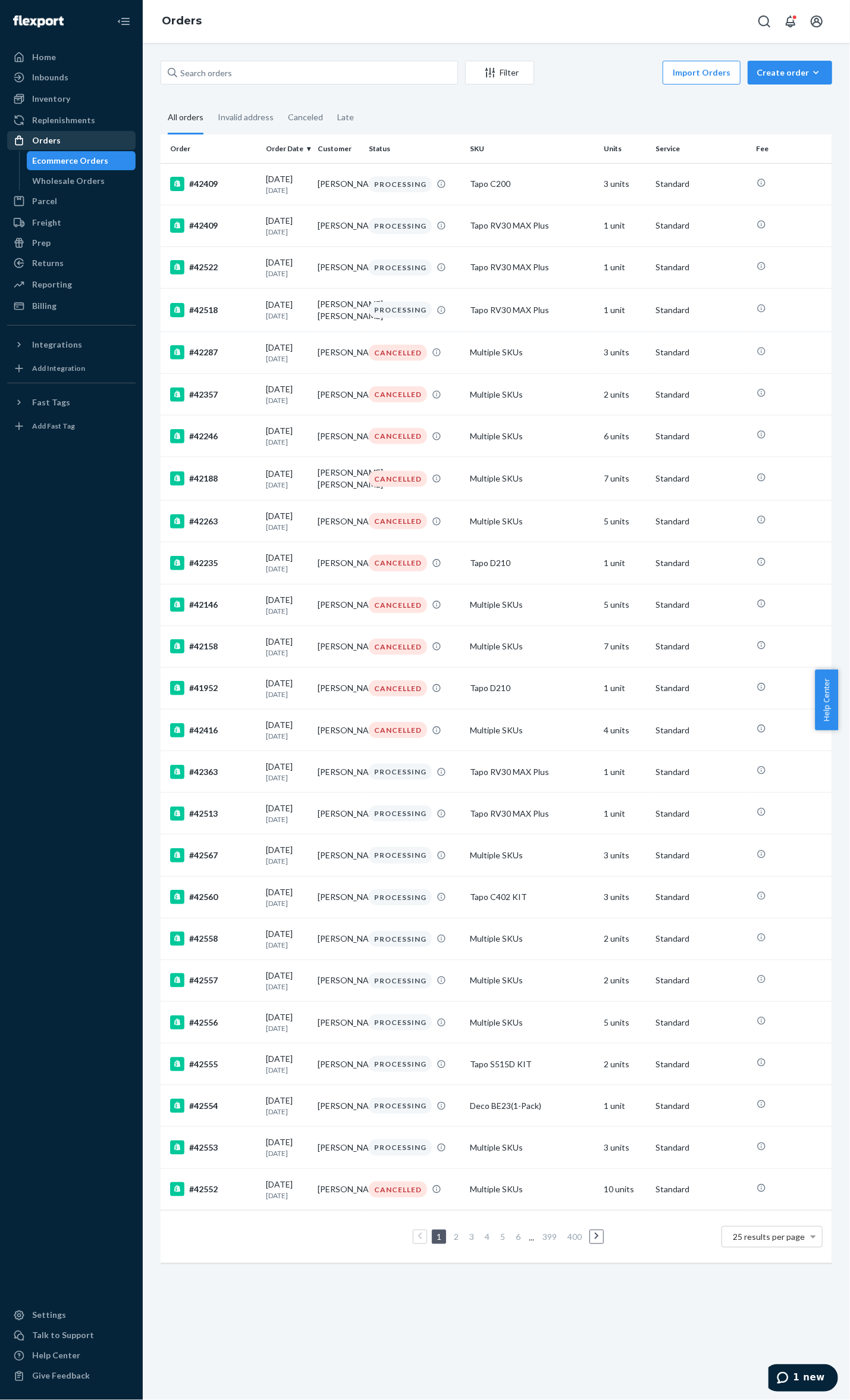
click at [59, 138] on div "Orders" at bounding box center [71, 140] width 126 height 17
click at [110, 88] on ul "Home Inbounds Shipping Plans Problems Inventory Products Replenishments Orders …" at bounding box center [71, 181] width 129 height 268
click at [118, 103] on div "Inventory" at bounding box center [71, 99] width 126 height 17
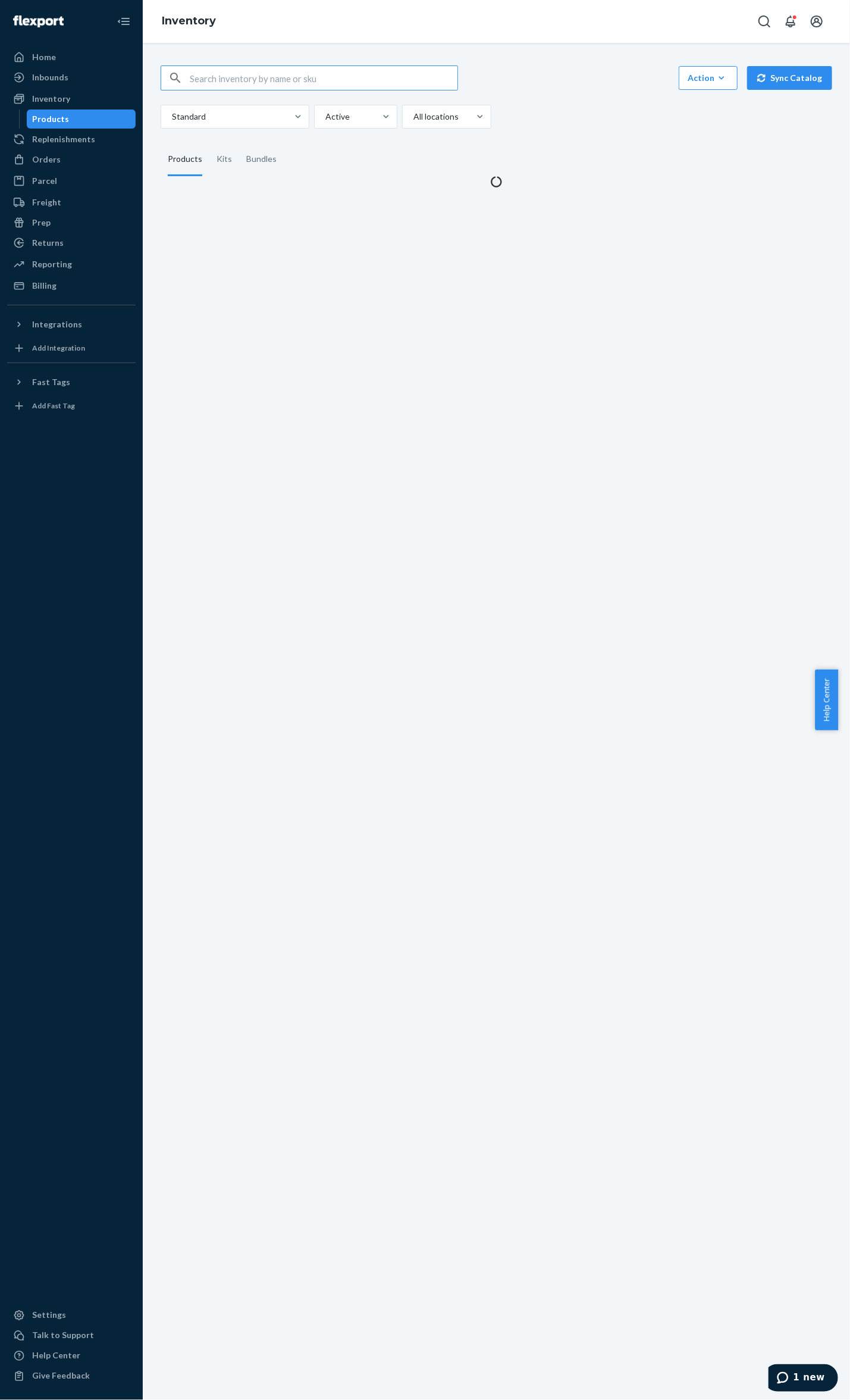
click at [288, 80] on input "text" at bounding box center [323, 78] width 268 height 24
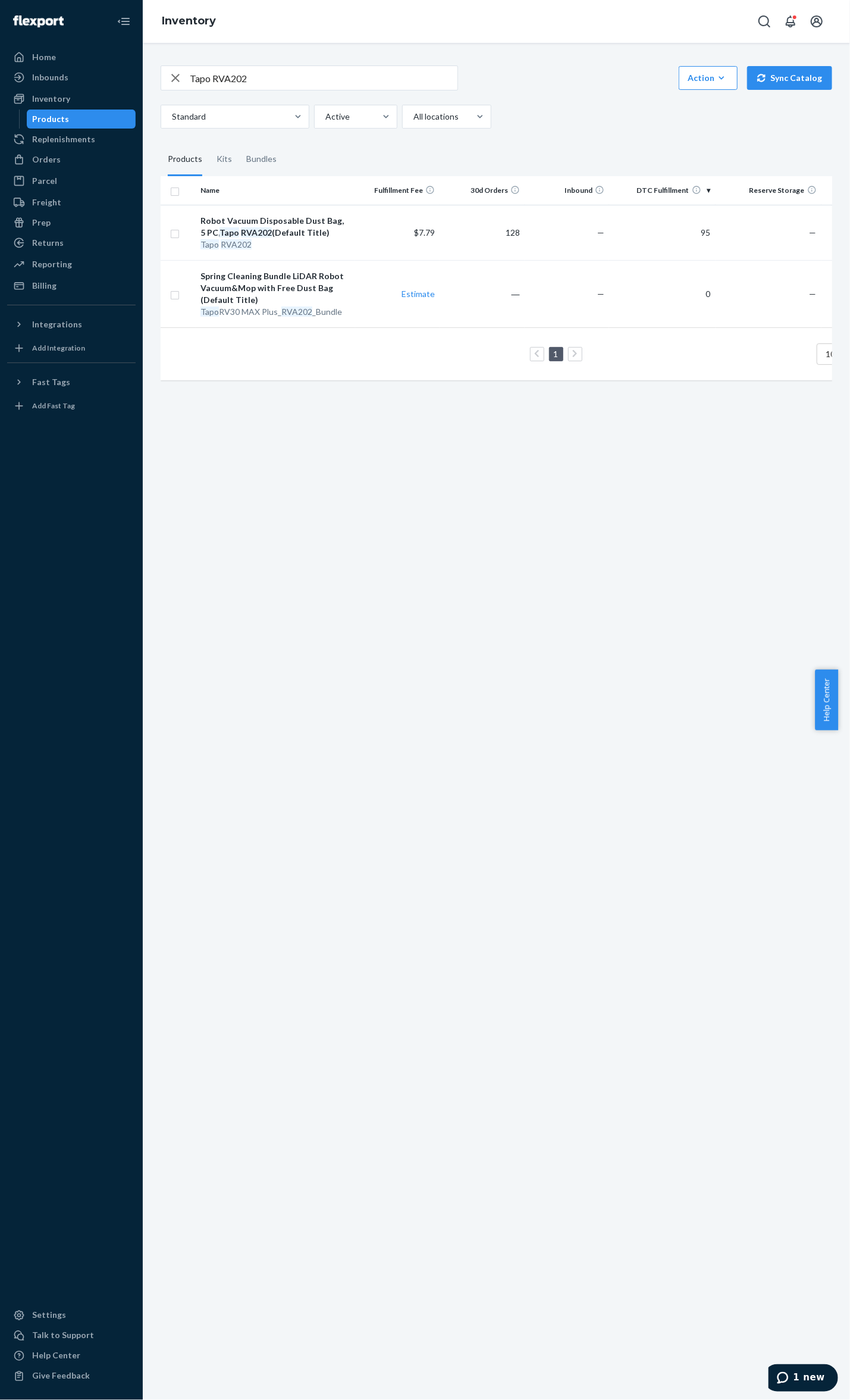
click at [236, 80] on input "Tapo RVA202" at bounding box center [323, 78] width 268 height 24
drag, startPoint x: 281, startPoint y: 77, endPoint x: 190, endPoint y: 60, distance: 92.6
click at [187, 70] on div "Tapo RVA202" at bounding box center [309, 78] width 297 height 24
paste input "411"
type input "Tapo RVA411"
